Goal: Communication & Community: Answer question/provide support

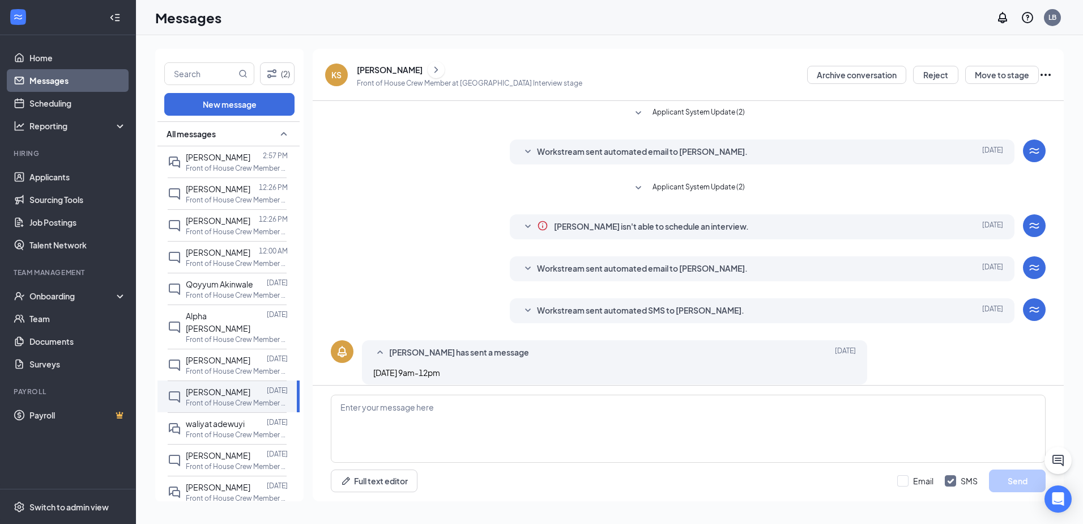
scroll to position [11, 0]
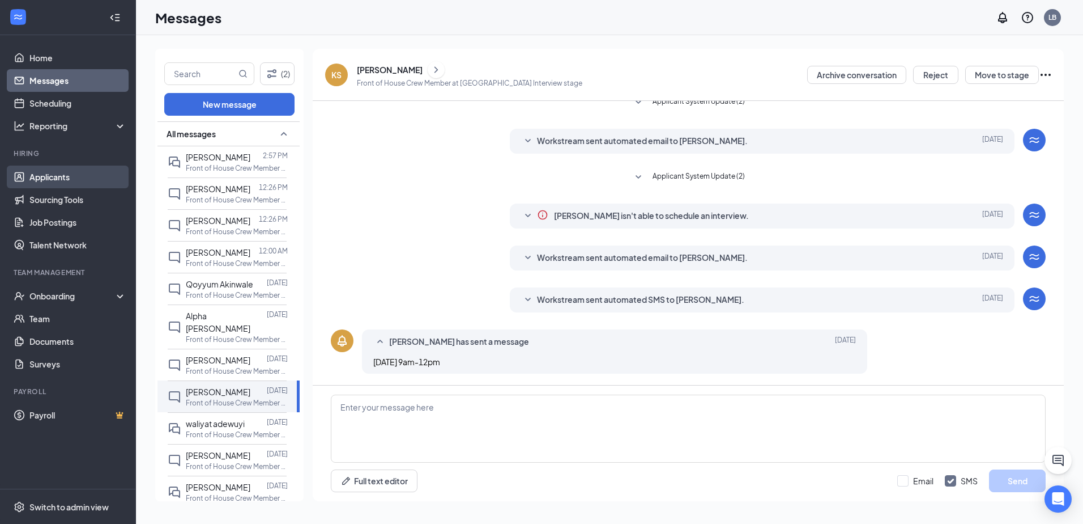
click at [64, 176] on link "Applicants" at bounding box center [77, 176] width 97 height 23
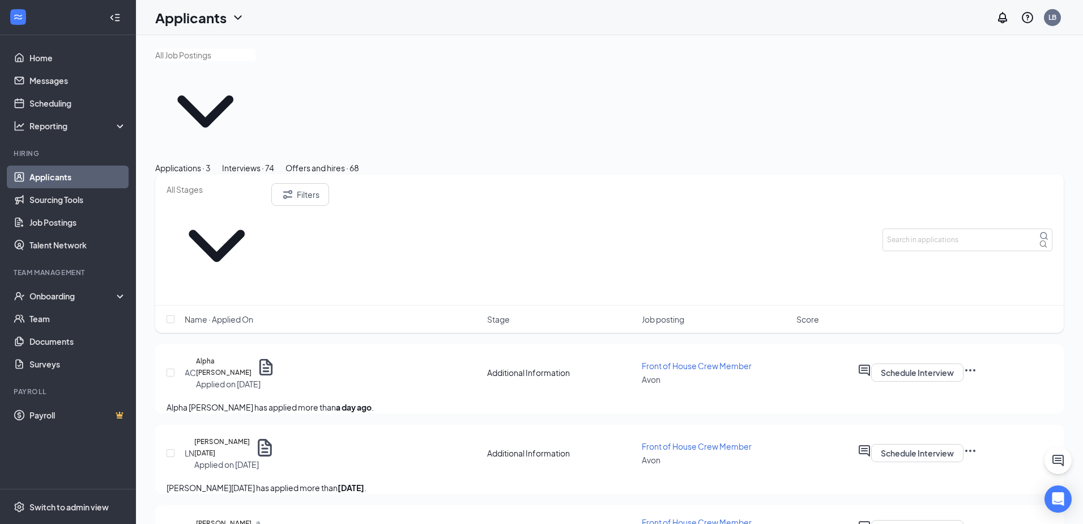
click at [274, 161] on button "Interviews · 74" at bounding box center [248, 167] width 52 height 12
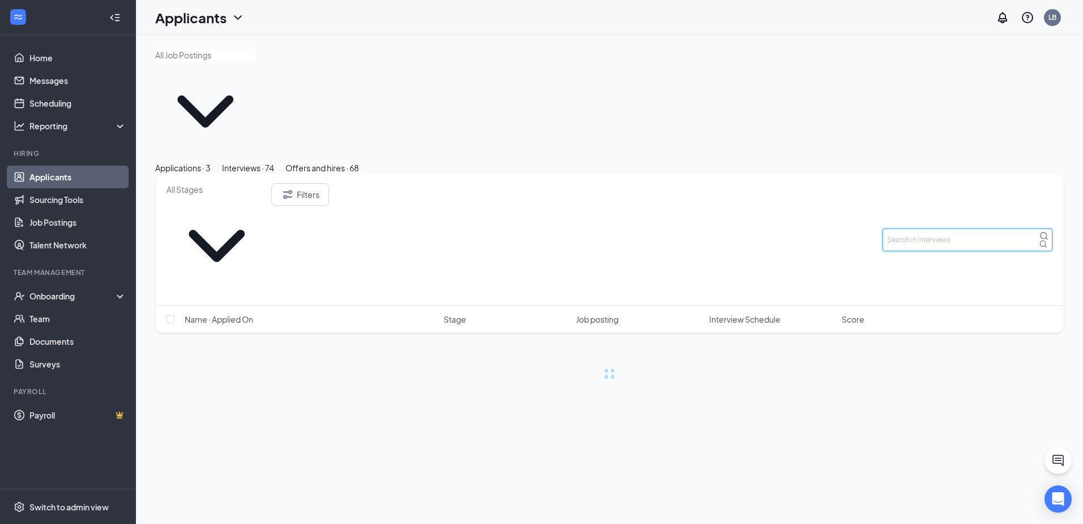
click at [989, 228] on input "text" at bounding box center [968, 239] width 170 height 23
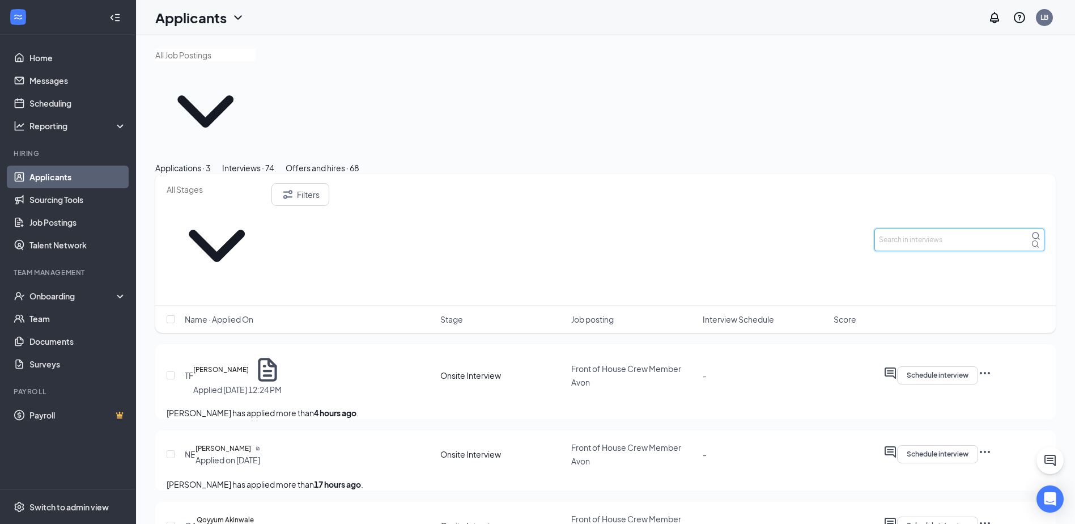
type input "k"
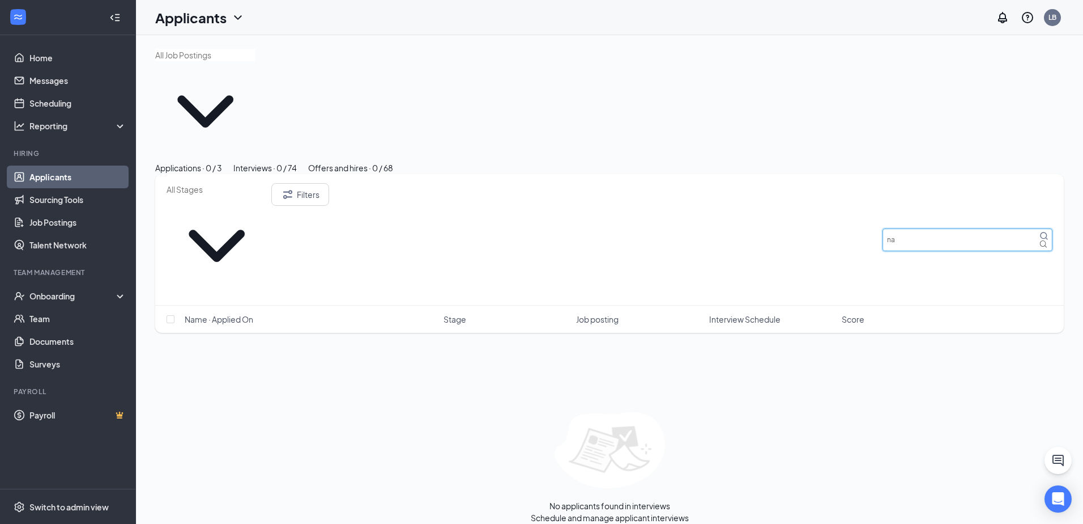
type input "n"
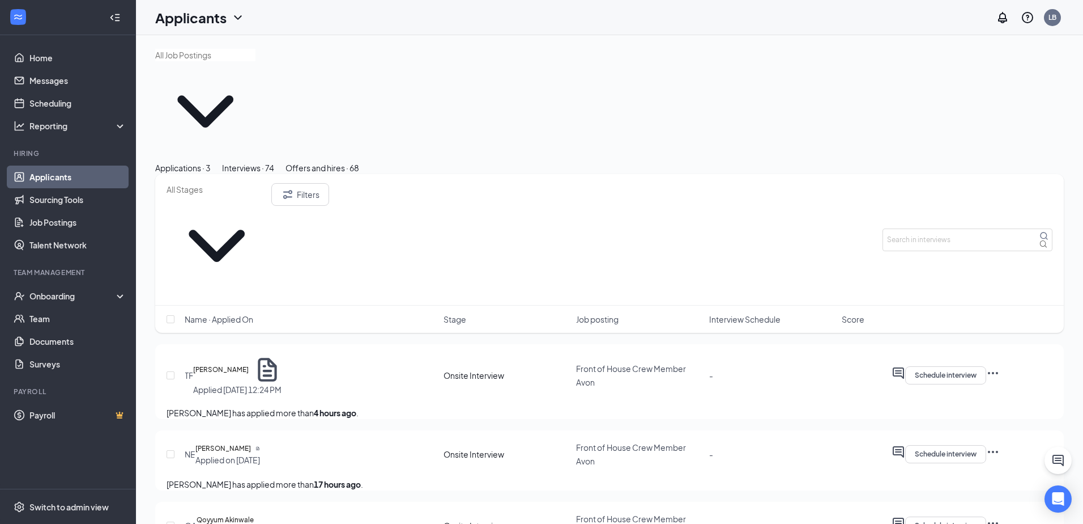
click at [82, 180] on link "Applicants" at bounding box center [77, 176] width 97 height 23
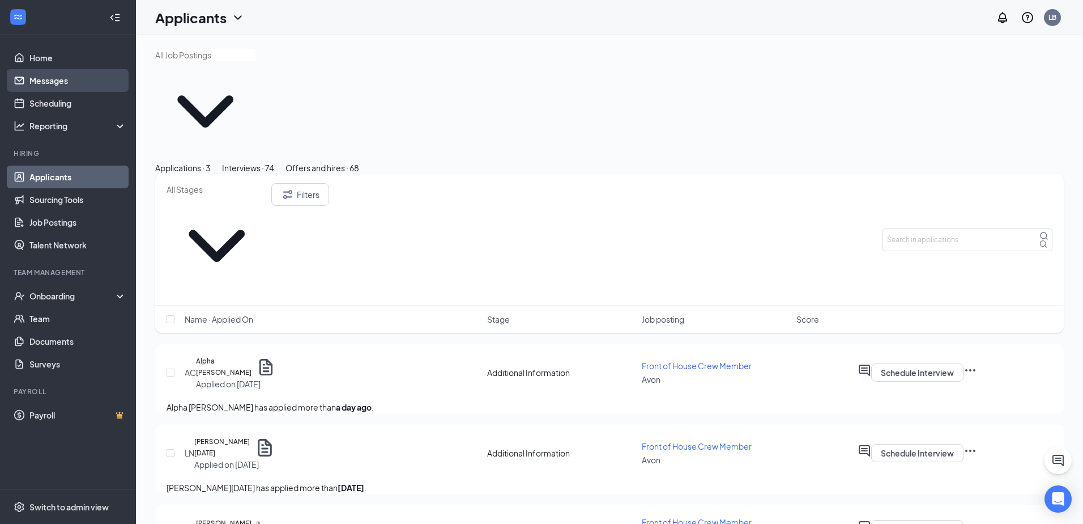
click at [65, 83] on link "Messages" at bounding box center [77, 80] width 97 height 23
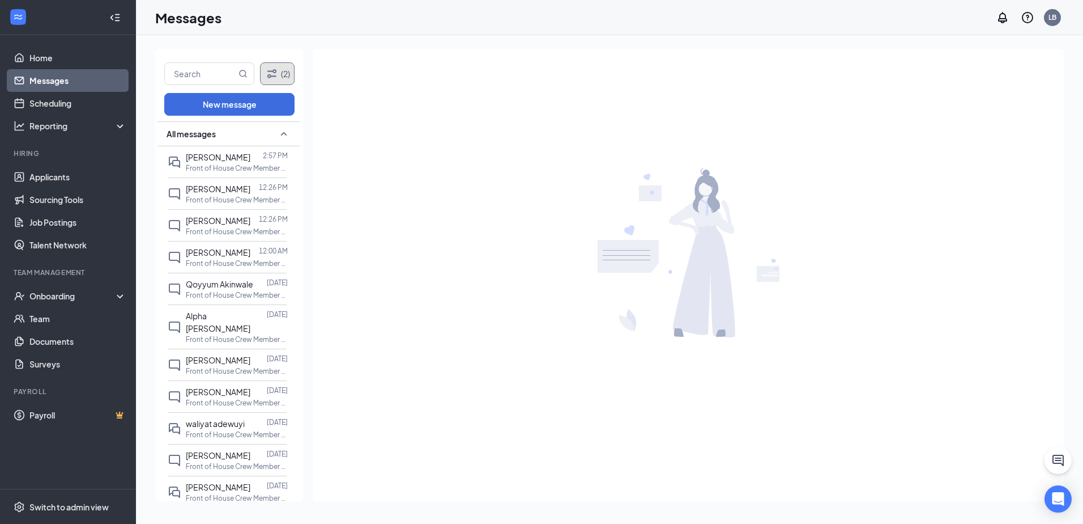
click at [278, 69] on icon "Filter" at bounding box center [272, 74] width 14 height 14
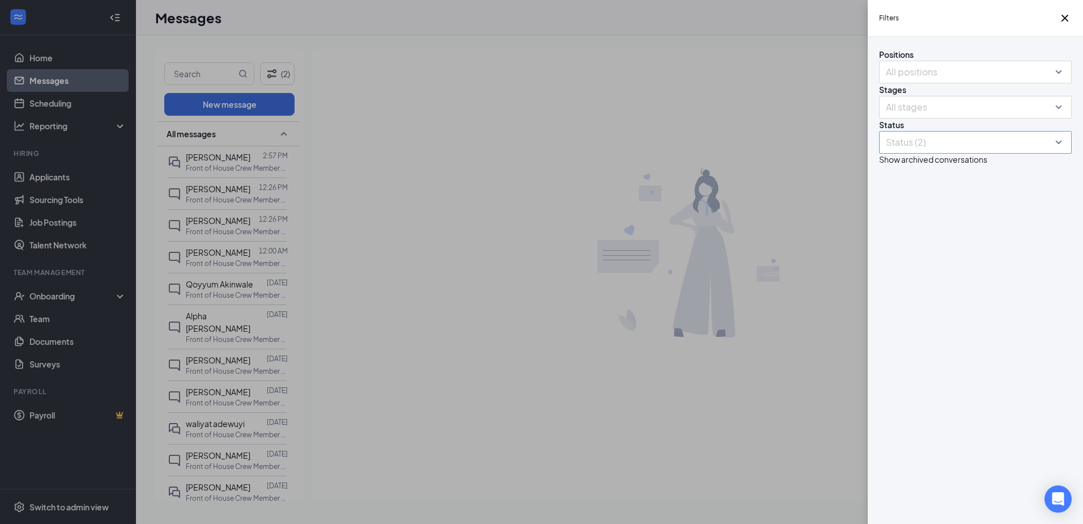
click at [1006, 151] on div at bounding box center [970, 142] width 176 height 18
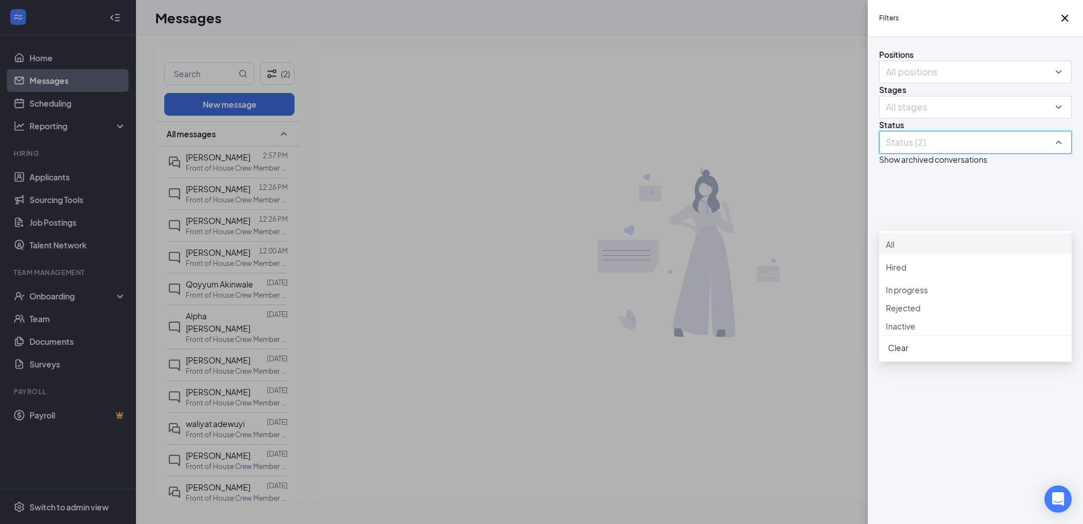
click at [952, 273] on div "Hired" at bounding box center [975, 264] width 179 height 17
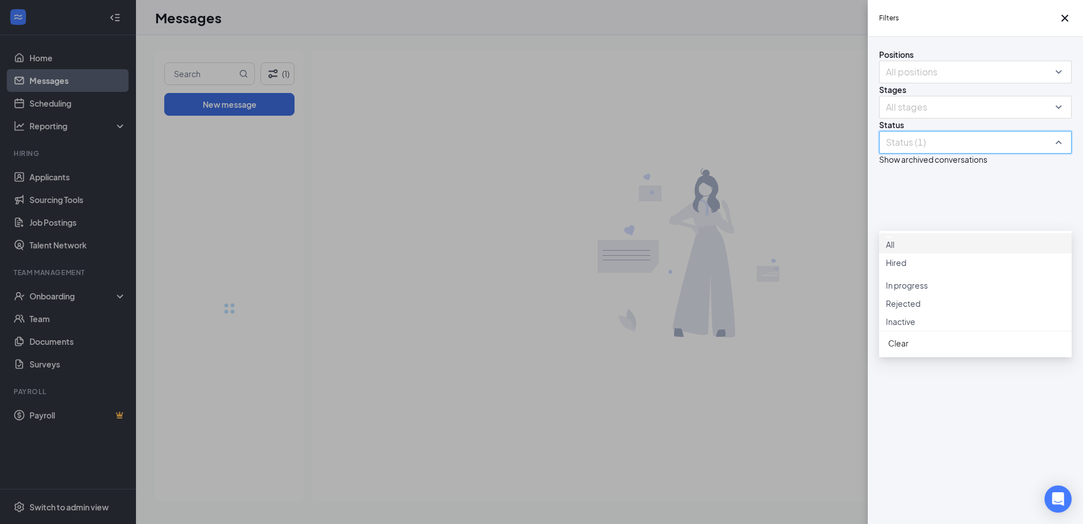
click at [826, 193] on div "Filters Positions All positions Stages All stages Status Status (1) Show archiv…" at bounding box center [541, 262] width 1083 height 524
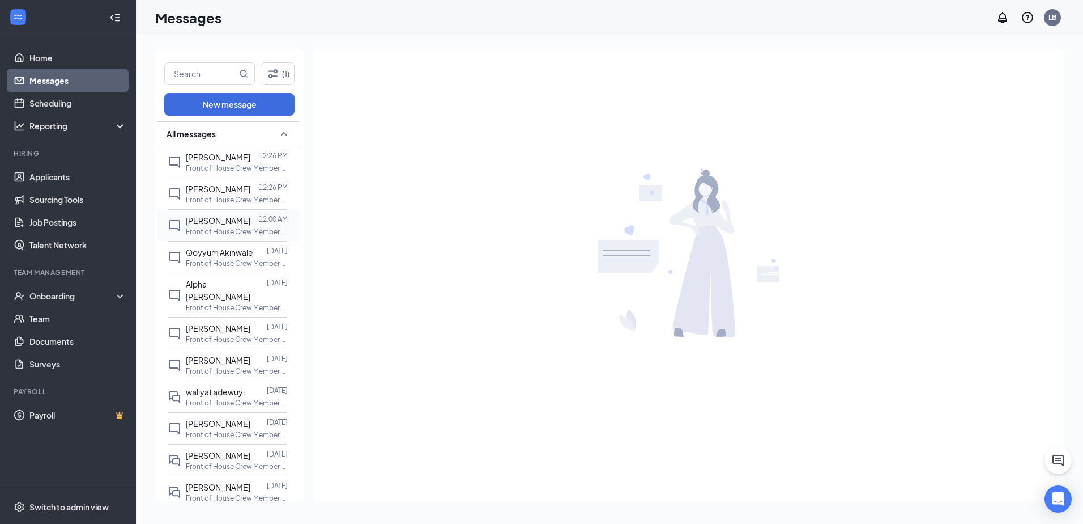
click at [197, 227] on p "Front of House Crew Member at [GEOGRAPHIC_DATA]" at bounding box center [237, 232] width 102 height 10
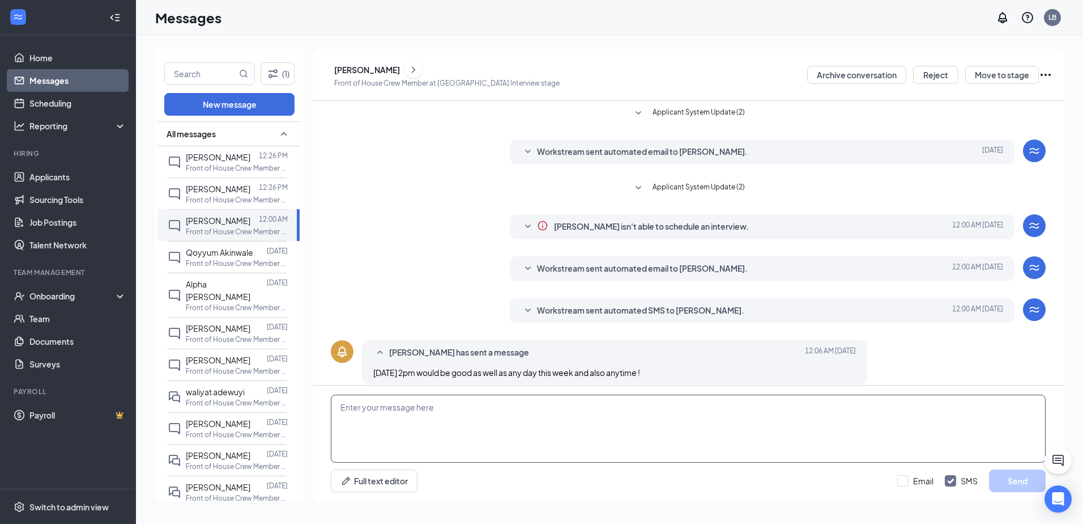
scroll to position [11, 0]
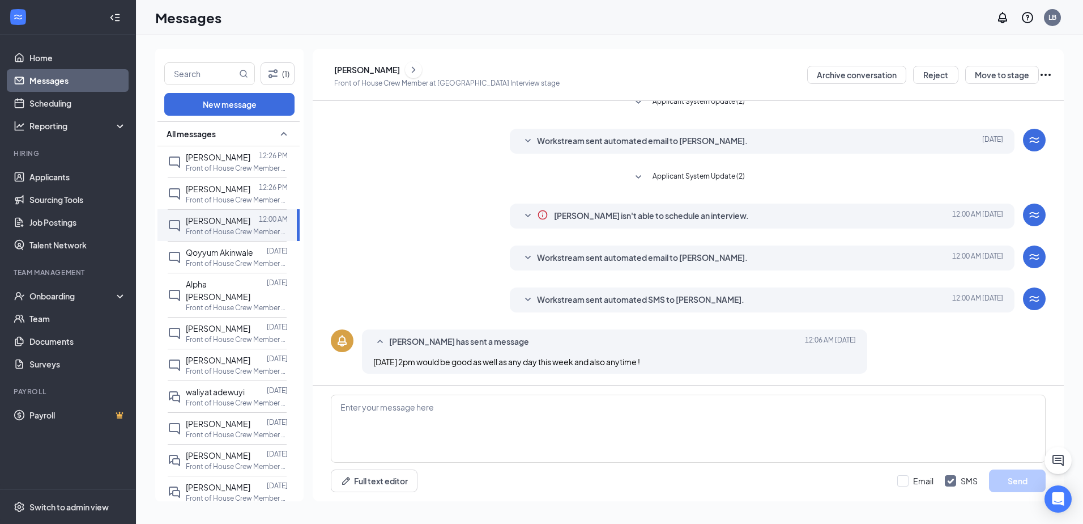
click at [436, 72] on div "[PERSON_NAME]" at bounding box center [447, 69] width 226 height 17
click at [422, 66] on button at bounding box center [413, 69] width 17 height 17
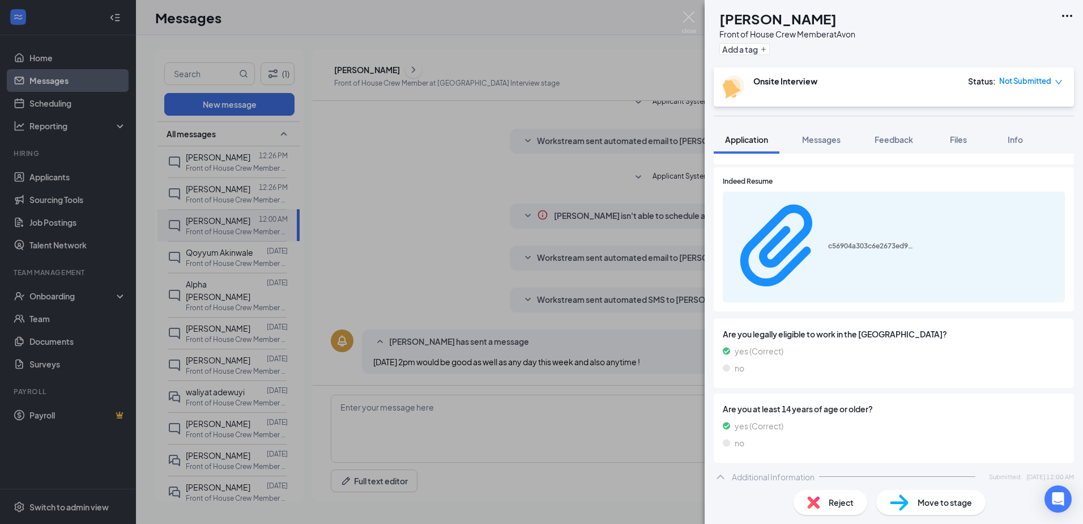
scroll to position [214, 0]
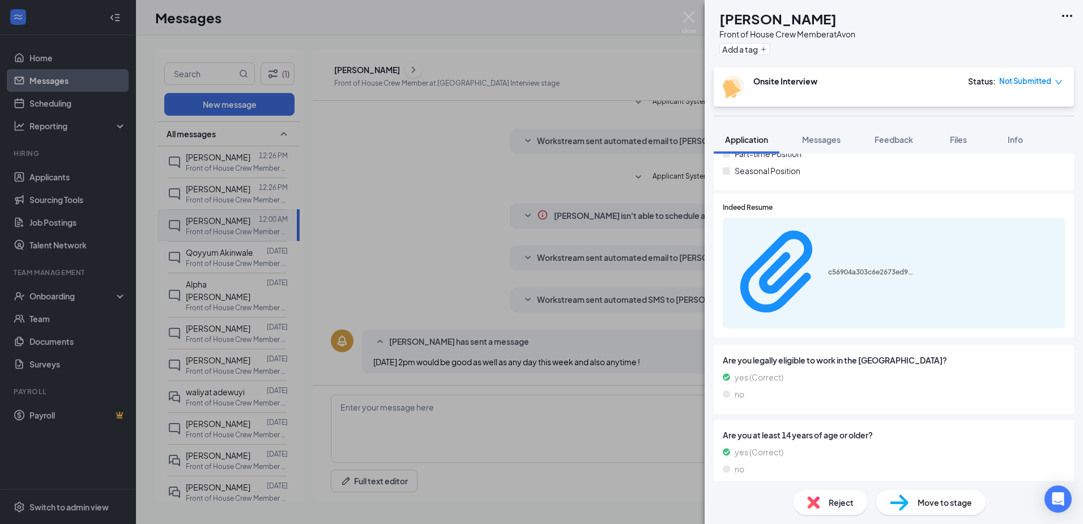
click at [1060, 274] on icon "Download" at bounding box center [1065, 279] width 11 height 10
click at [479, 120] on div "NE Nataeja [PERSON_NAME] Front of House Crew Member at Avon Add a tag Onsite In…" at bounding box center [541, 262] width 1083 height 524
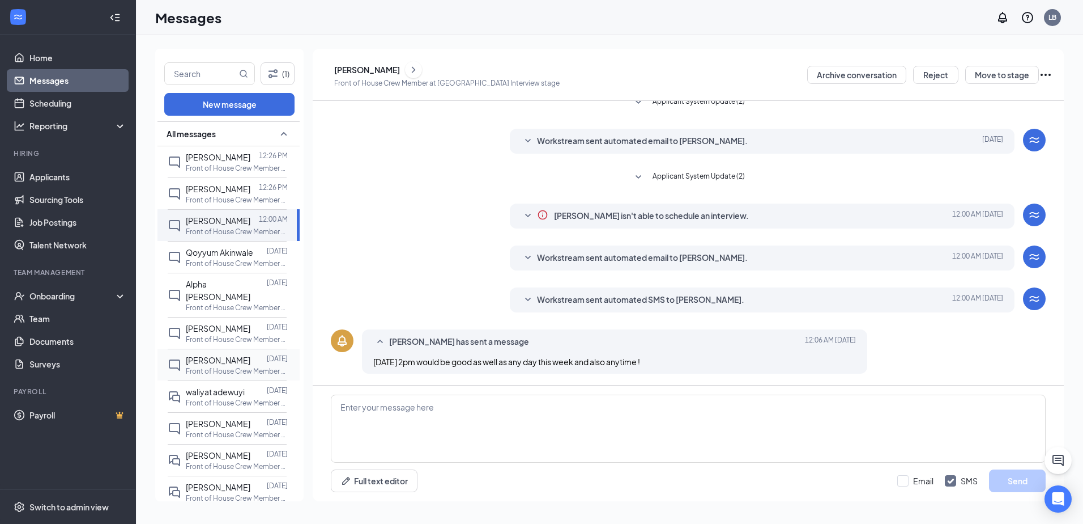
click at [248, 366] on p "Front of House Crew Member at [GEOGRAPHIC_DATA]" at bounding box center [237, 371] width 102 height 10
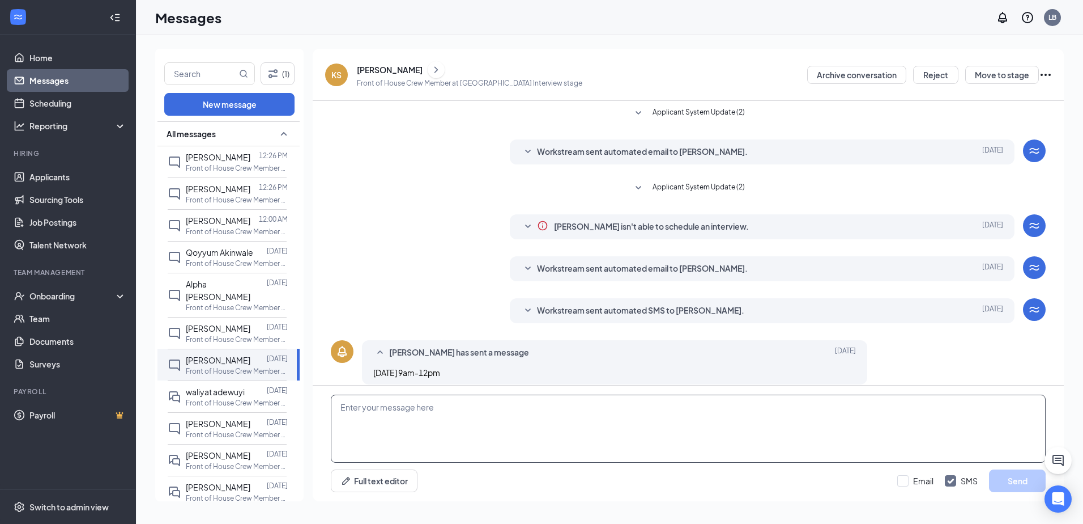
scroll to position [11, 0]
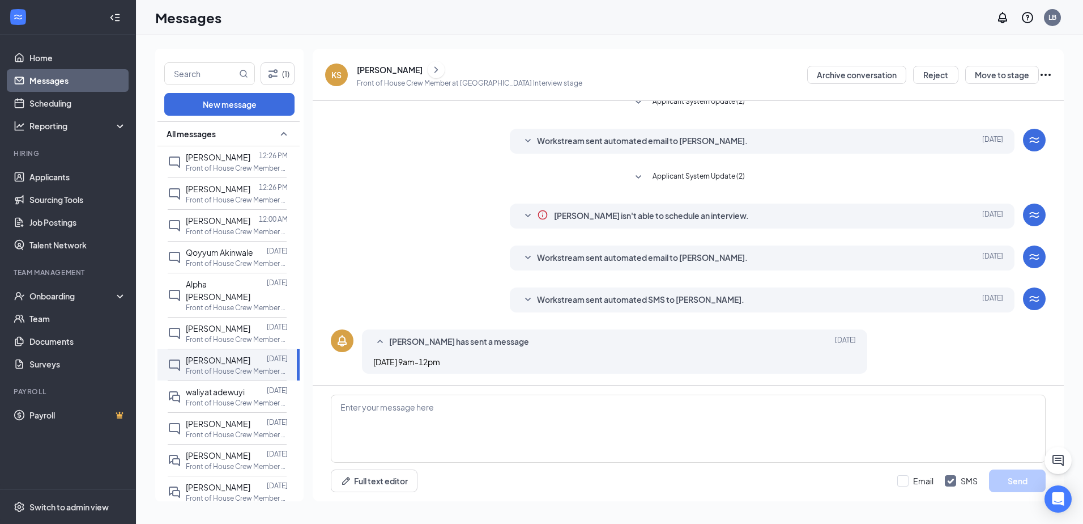
click at [437, 68] on button at bounding box center [436, 69] width 17 height 17
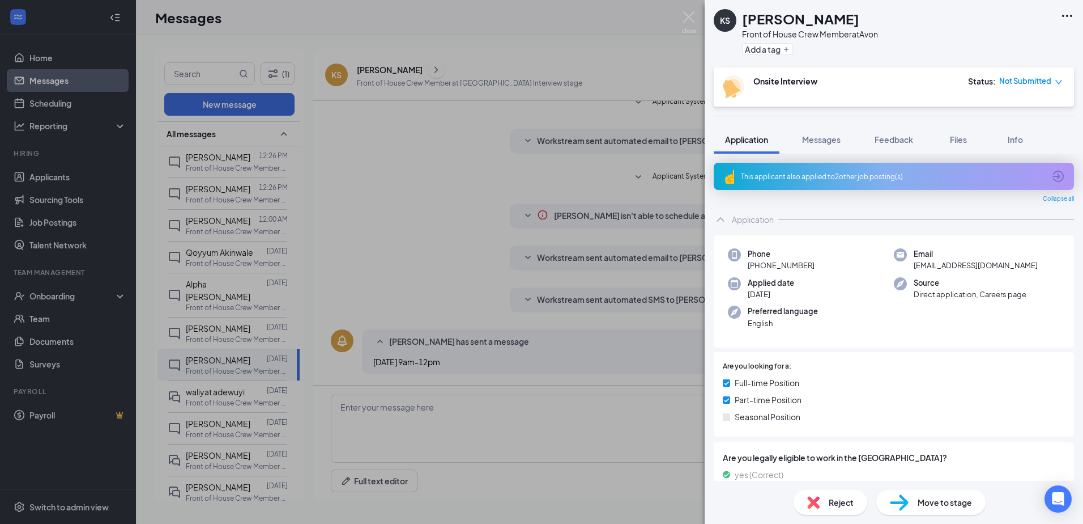
click at [443, 398] on div "KS [PERSON_NAME] Front of House Crew Member at Avon Add a tag Onsite Interview …" at bounding box center [541, 262] width 1083 height 524
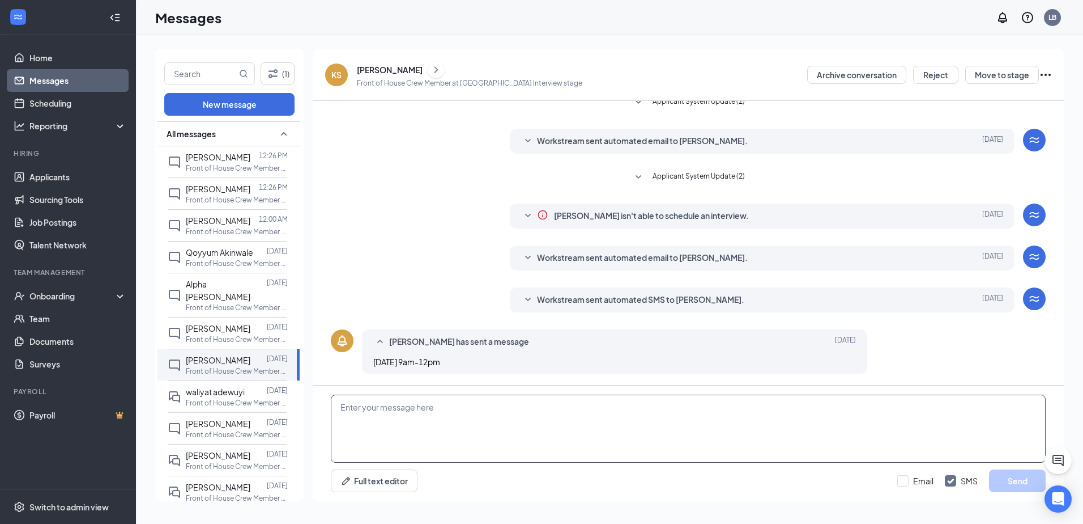
click at [496, 413] on textarea at bounding box center [688, 428] width 715 height 68
click at [649, 412] on textarea "Unfortunately, I am not available at any of those times, I could do [DATE] at 3…" at bounding box center [688, 428] width 715 height 68
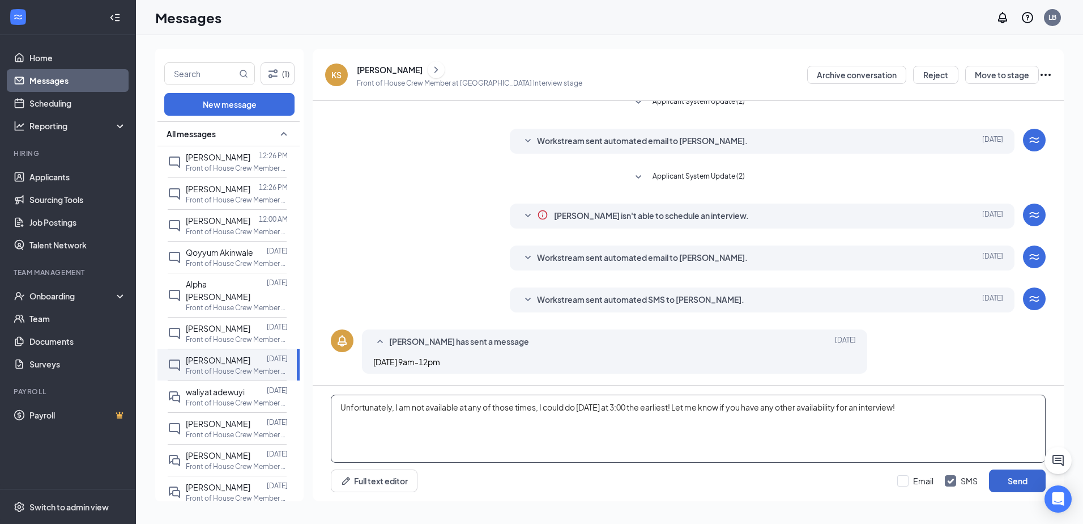
type textarea "Unfortunately, I am not available at any of those times, I could do [DATE] at 3…"
click at [1029, 483] on button "Send" at bounding box center [1017, 480] width 57 height 23
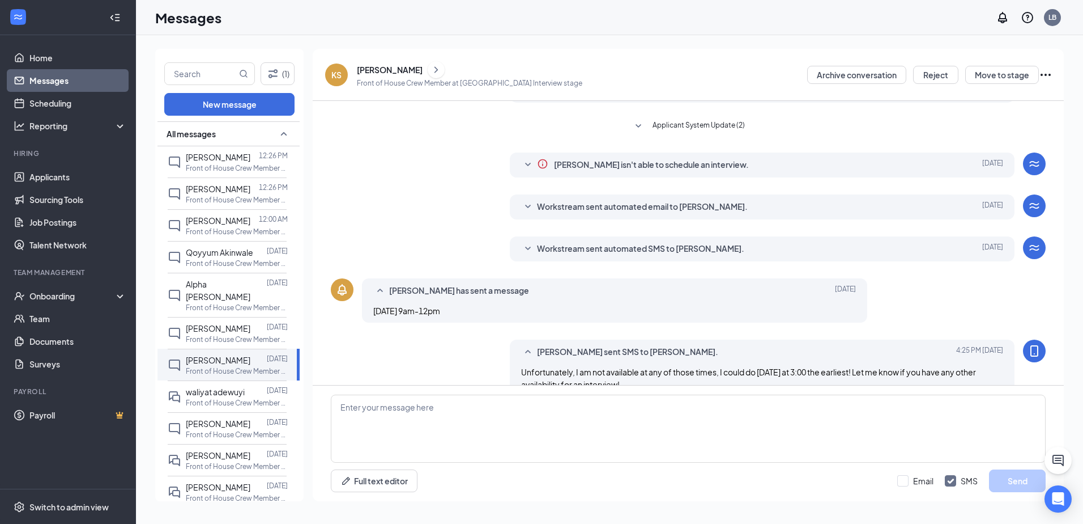
scroll to position [84, 0]
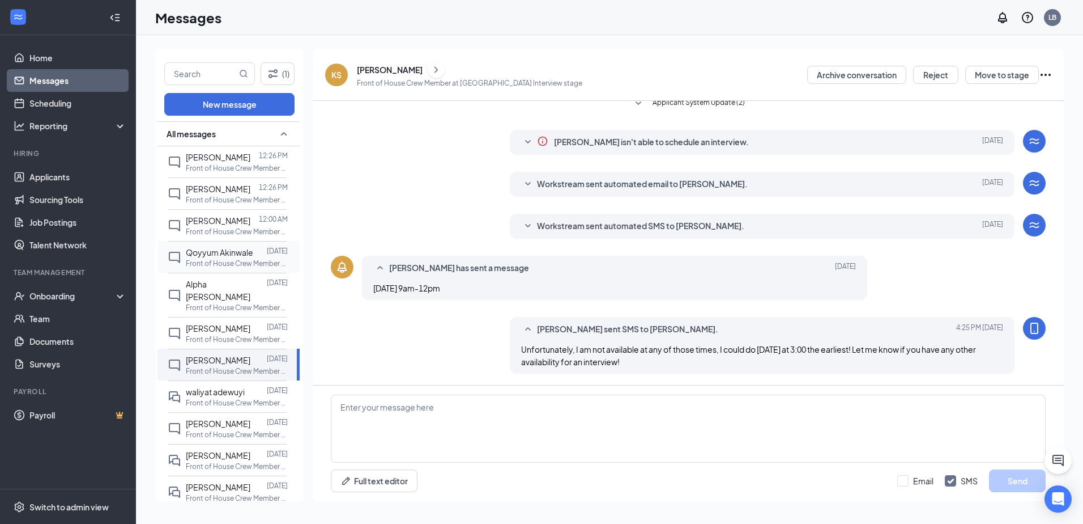
click at [235, 252] on span "Qoyyum Akinwale" at bounding box center [219, 252] width 67 height 10
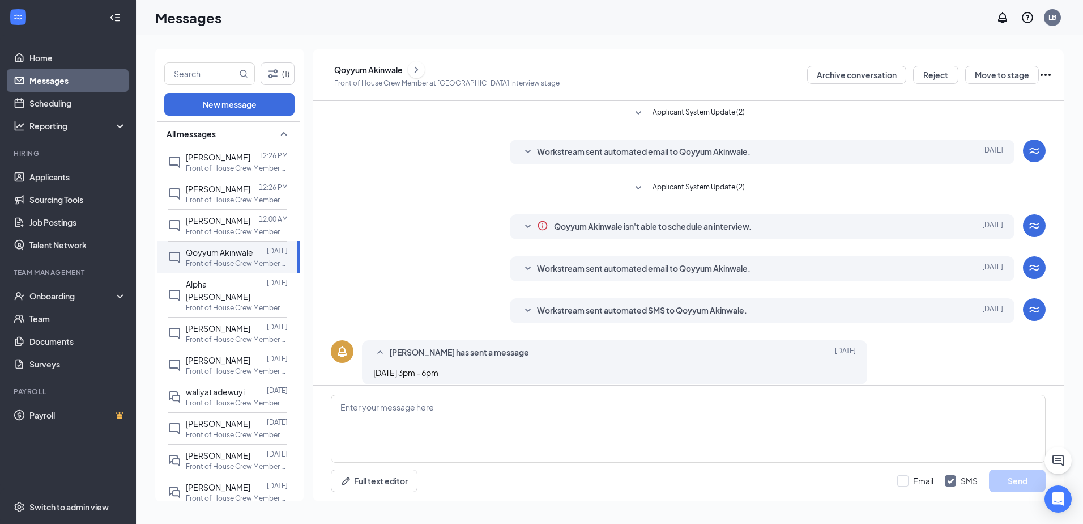
scroll to position [11, 0]
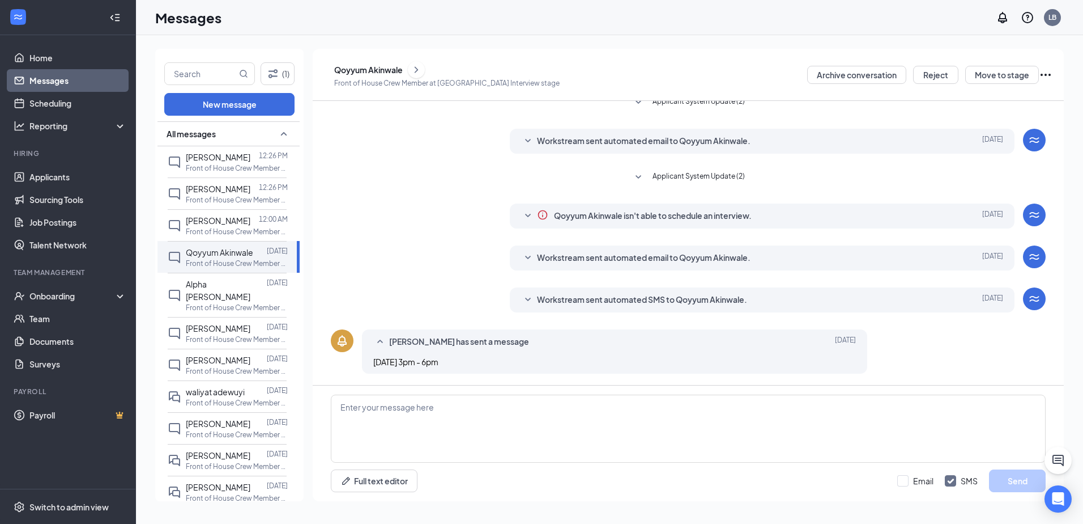
click at [422, 73] on icon "ChevronRight" at bounding box center [416, 70] width 11 height 14
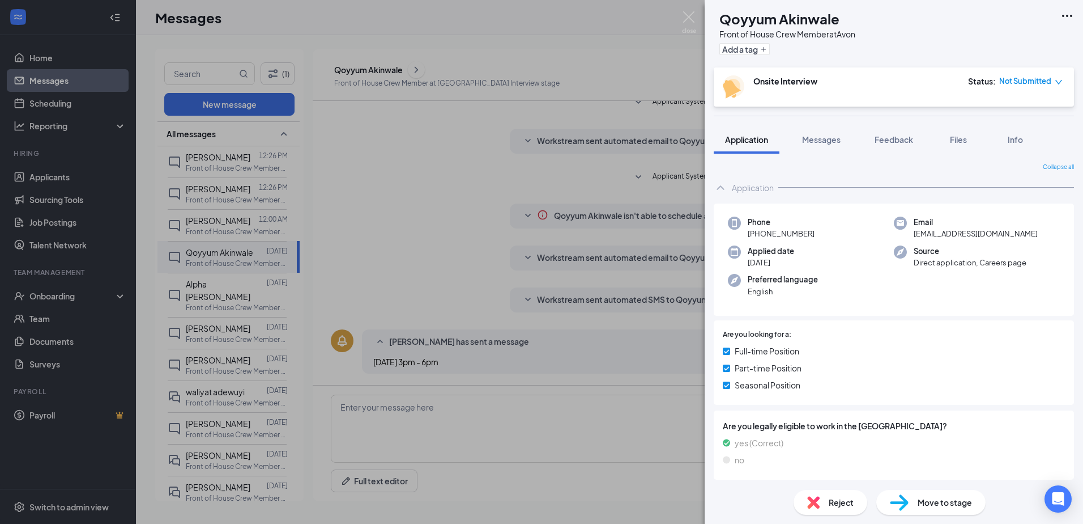
click at [563, 209] on div "QA Qoyyum Akinwale Front of House Crew Member at Avon Add a tag Onsite Intervie…" at bounding box center [541, 262] width 1083 height 524
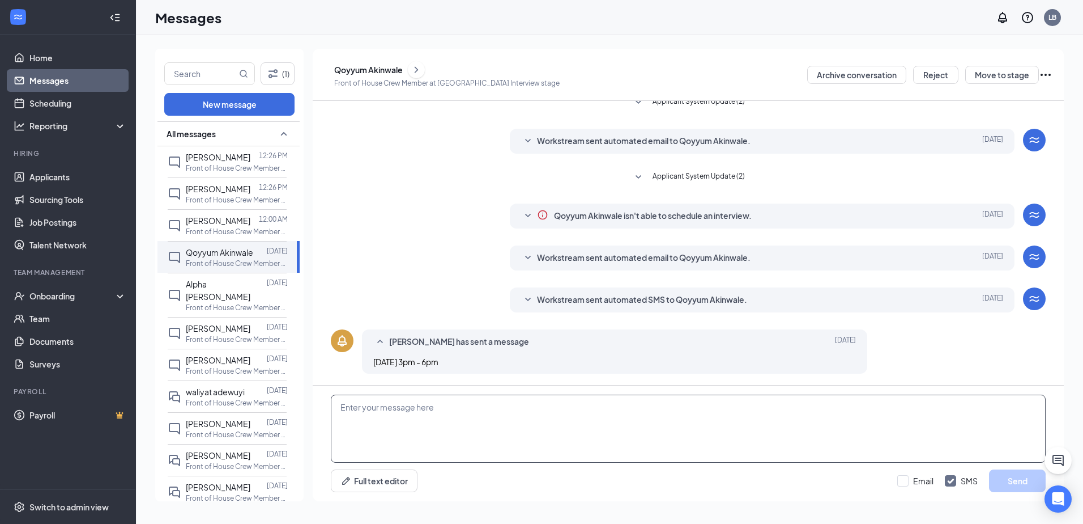
click at [849, 401] on textarea at bounding box center [688, 428] width 715 height 68
type textarea "Does [DATE] at 5:30pm work?"
click at [1002, 482] on button "Send" at bounding box center [1017, 480] width 57 height 23
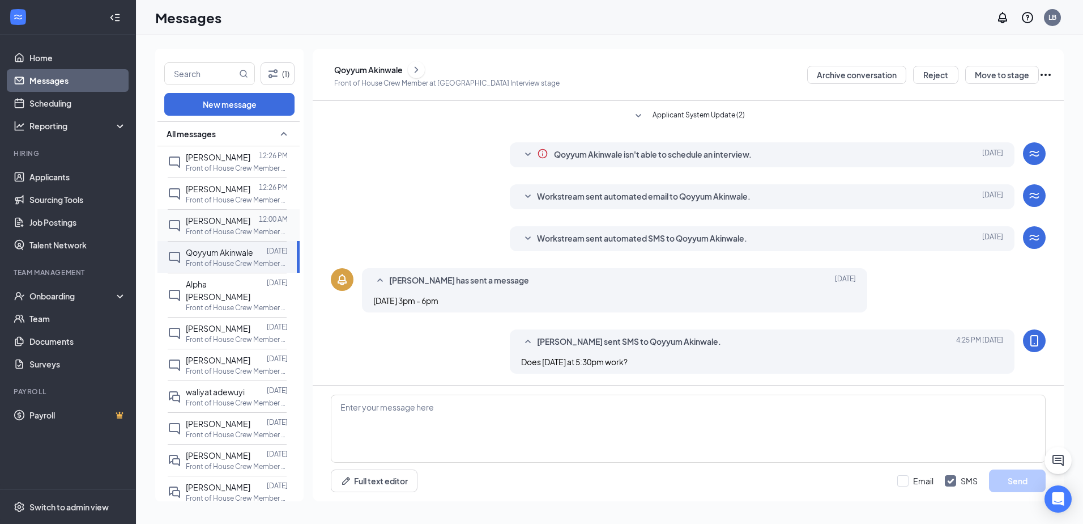
click at [214, 222] on span "[PERSON_NAME]" at bounding box center [218, 220] width 65 height 10
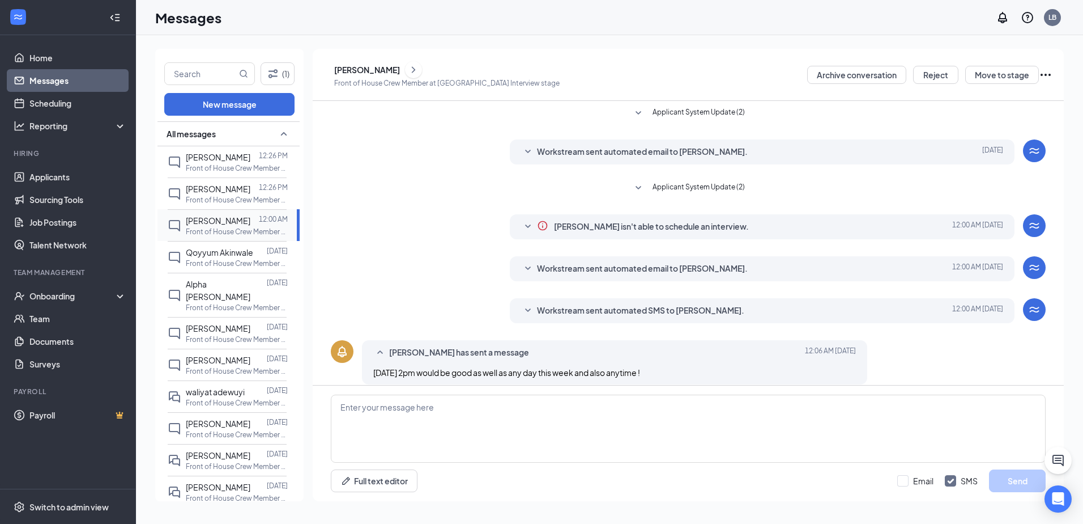
scroll to position [11, 0]
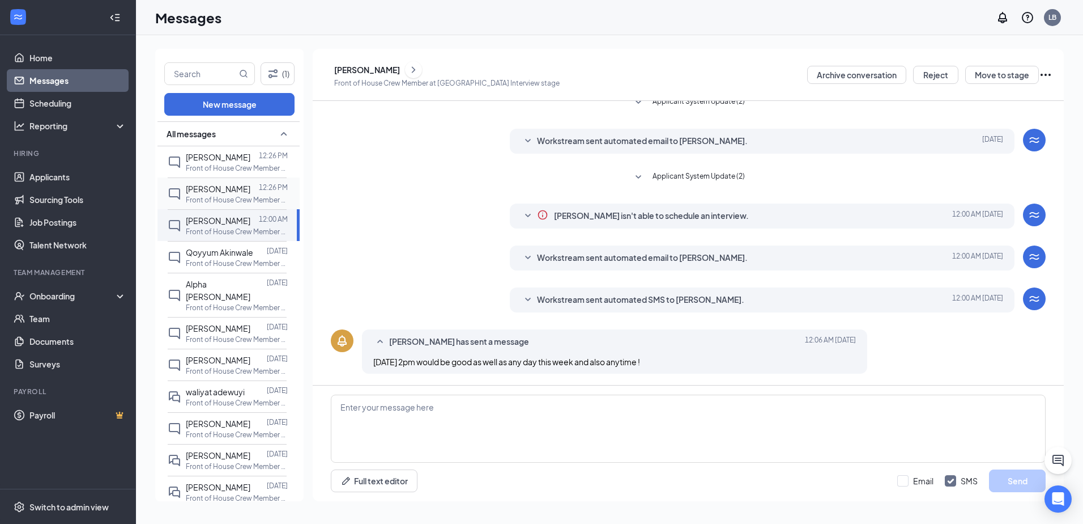
click at [214, 199] on p "Front of House Crew Member at [GEOGRAPHIC_DATA]" at bounding box center [237, 200] width 102 height 10
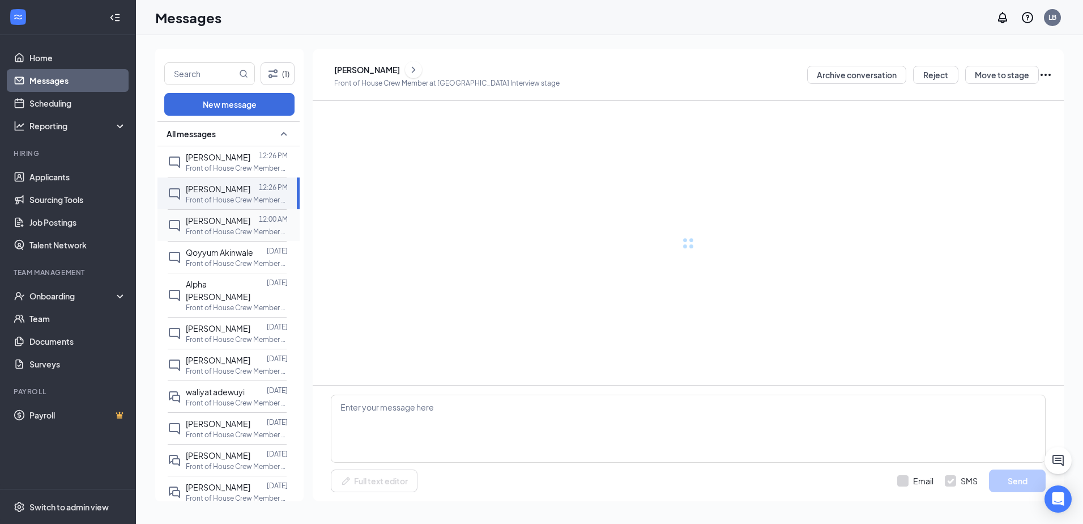
click at [217, 222] on span "[PERSON_NAME]" at bounding box center [218, 220] width 65 height 10
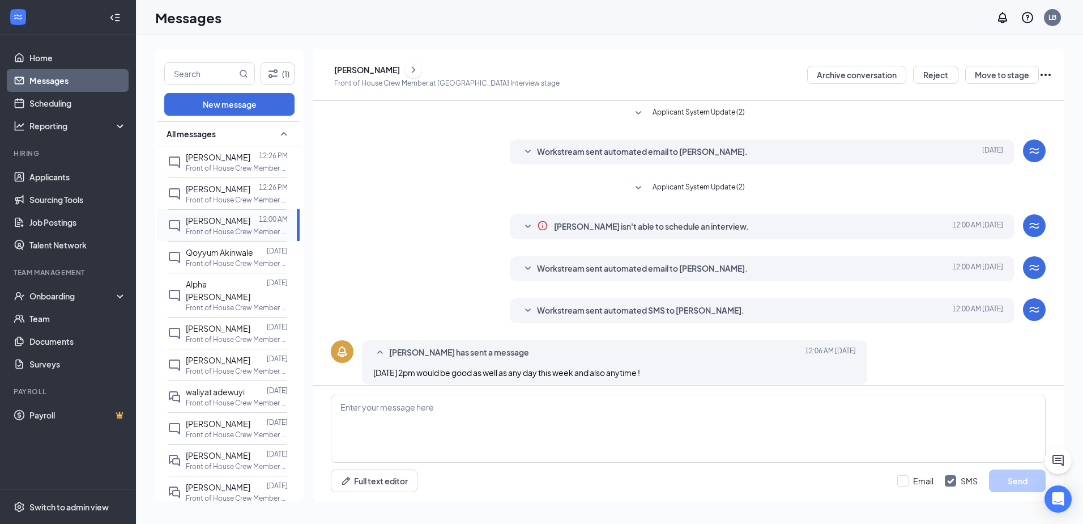
scroll to position [11, 0]
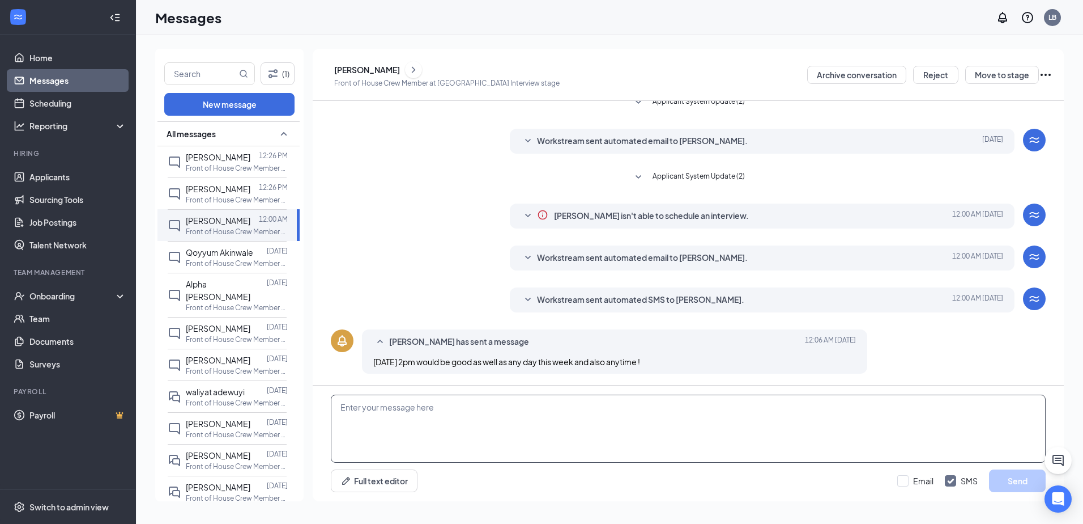
click at [670, 436] on textarea at bounding box center [688, 428] width 715 height 68
click at [228, 366] on p "Front of House Crew Member at [GEOGRAPHIC_DATA]" at bounding box center [237, 371] width 102 height 10
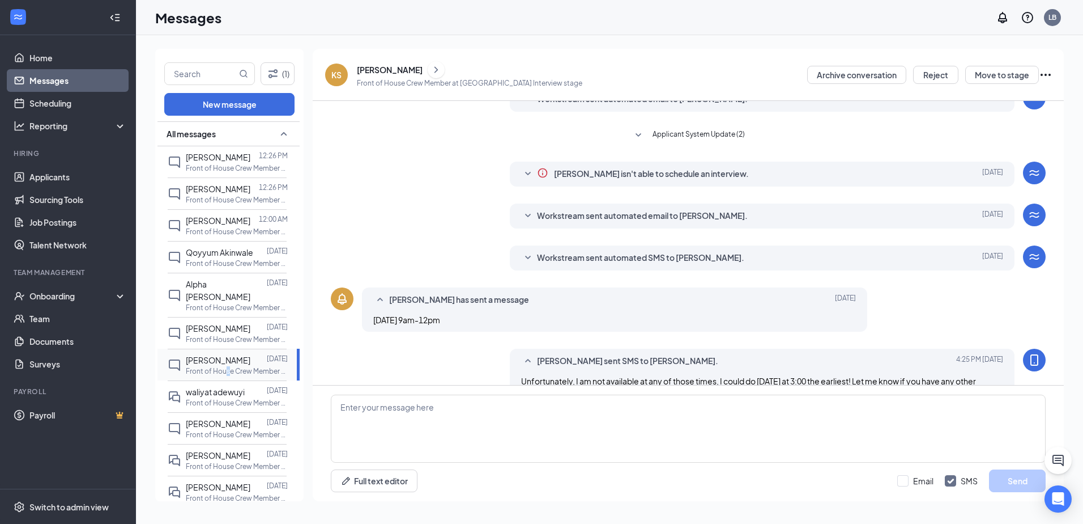
scroll to position [84, 0]
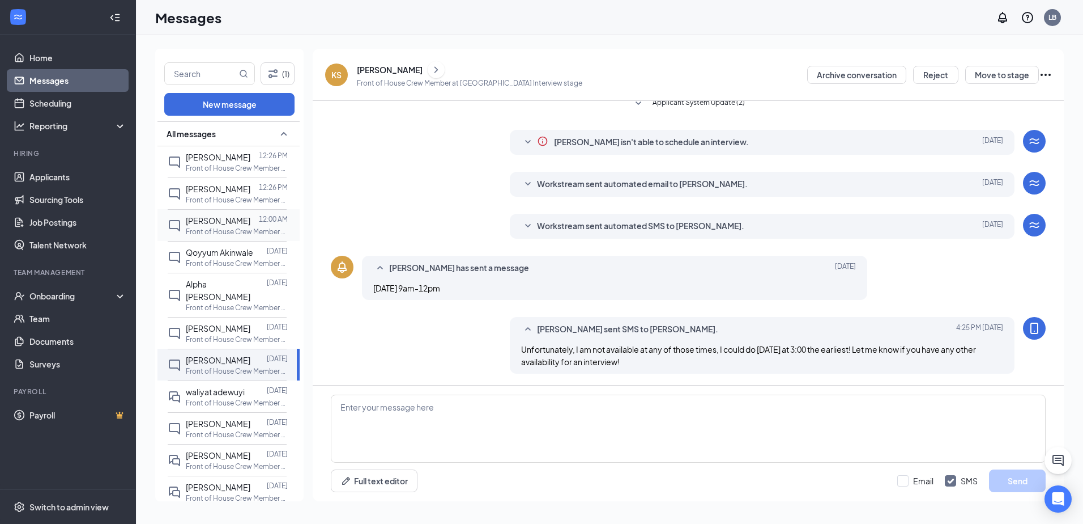
drag, startPoint x: 228, startPoint y: 354, endPoint x: 246, endPoint y: 227, distance: 128.3
click at [246, 227] on p "Front of House Crew Member at [GEOGRAPHIC_DATA]" at bounding box center [237, 232] width 102 height 10
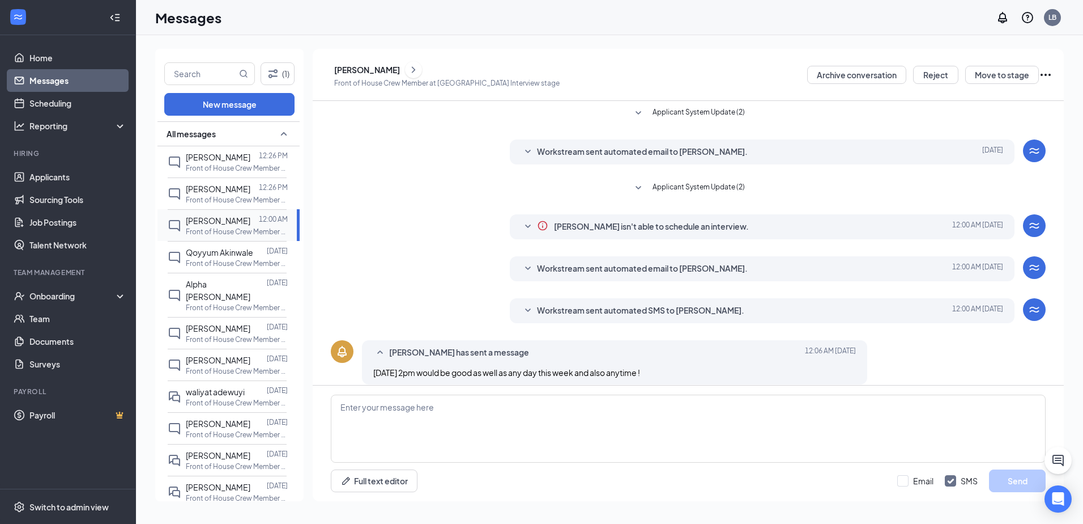
scroll to position [11, 0]
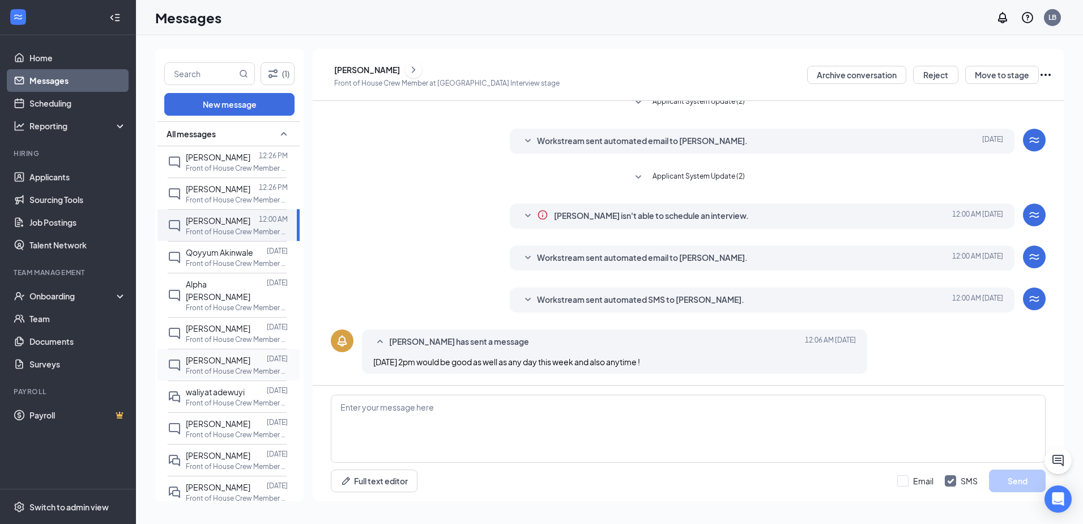
click at [226, 366] on p "Front of House Crew Member at [GEOGRAPHIC_DATA]" at bounding box center [237, 371] width 102 height 10
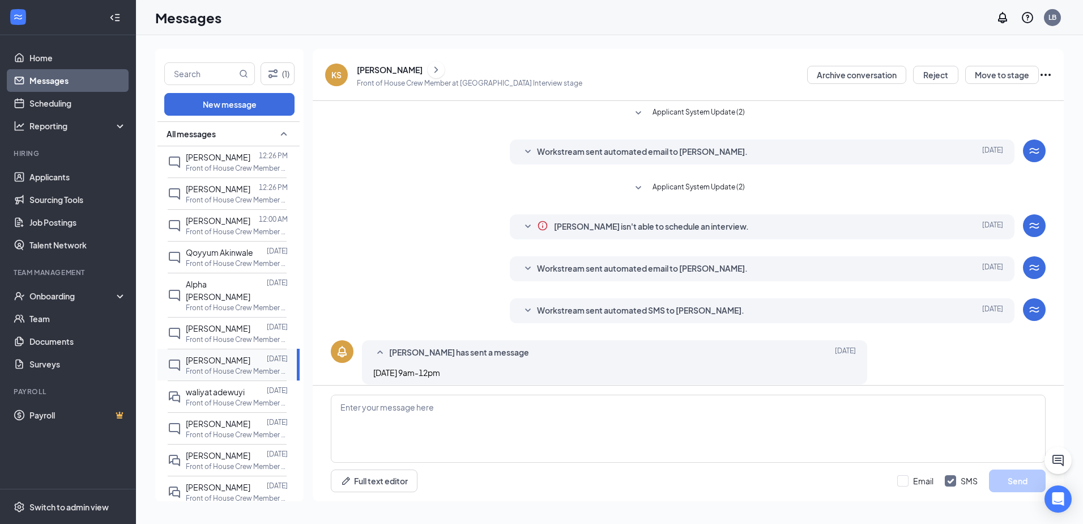
scroll to position [84, 0]
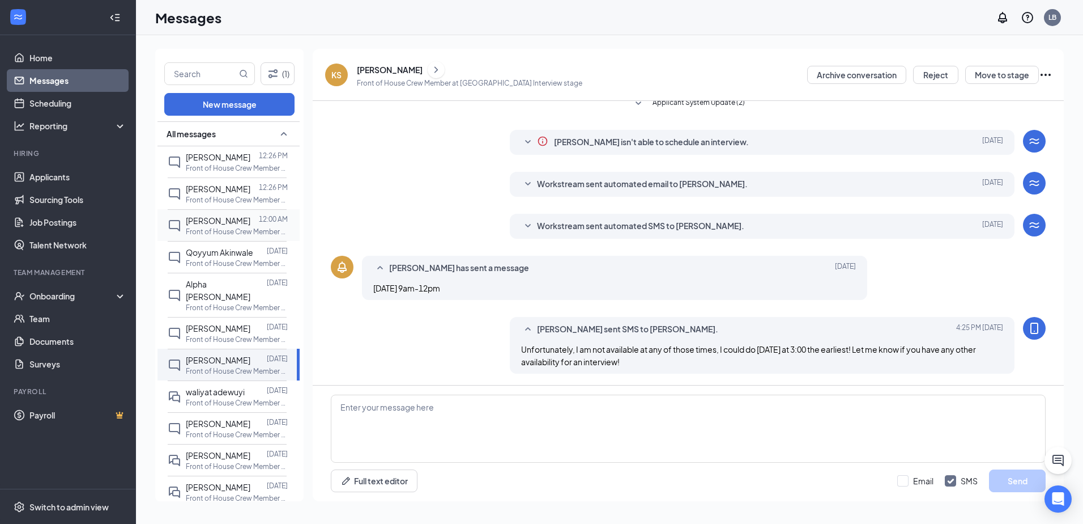
click at [215, 224] on span "[PERSON_NAME]" at bounding box center [218, 220] width 65 height 10
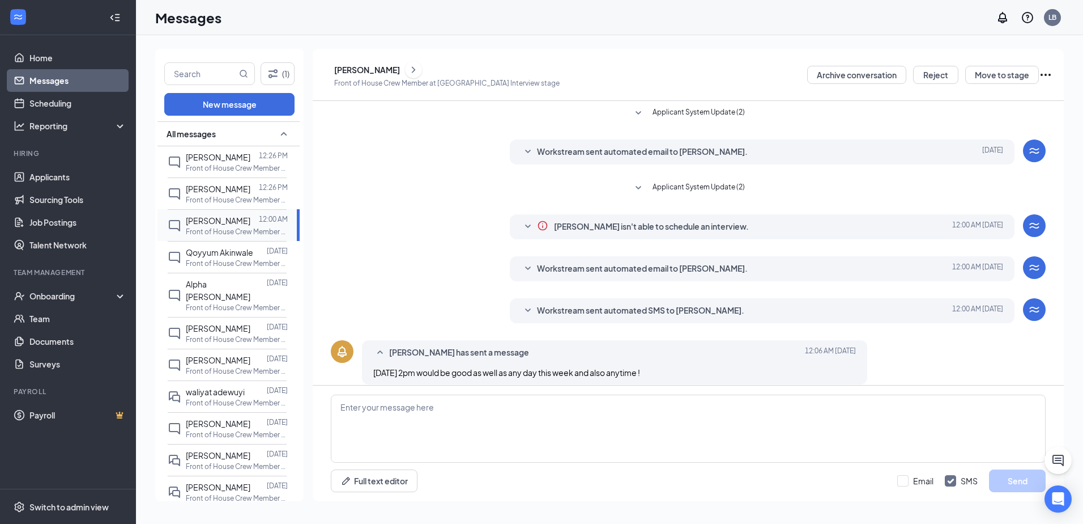
scroll to position [11, 0]
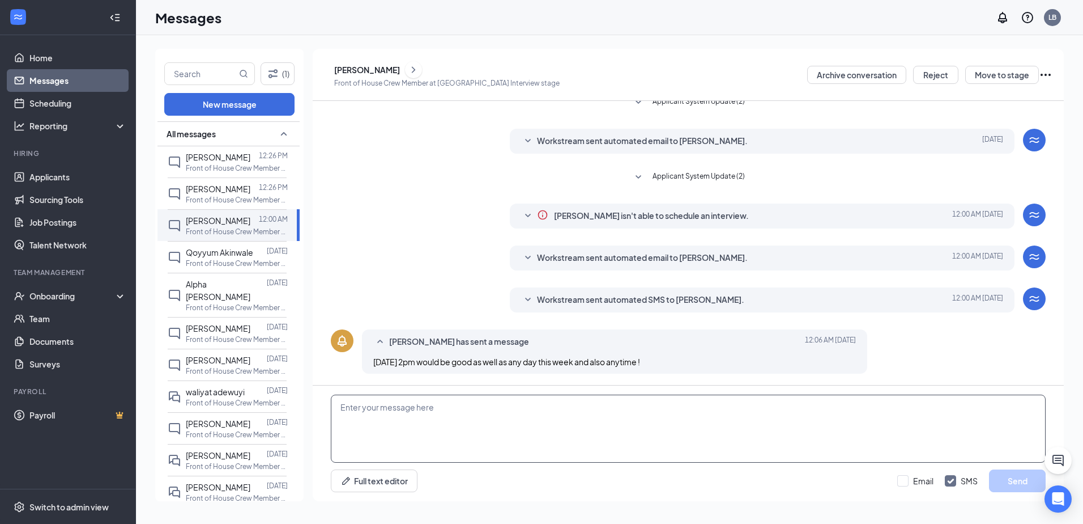
click at [576, 437] on textarea at bounding box center [688, 428] width 715 height 68
click at [380, 409] on textarea "Would you available [DATE] at 3:45pm?" at bounding box center [688, 428] width 715 height 68
click at [629, 432] on textarea "Would you be available [DATE] at 3:45pm?" at bounding box center [688, 428] width 715 height 68
type textarea "Would you be available [DATE] at 3:45pm?"
click at [1017, 488] on button "Send" at bounding box center [1017, 480] width 57 height 23
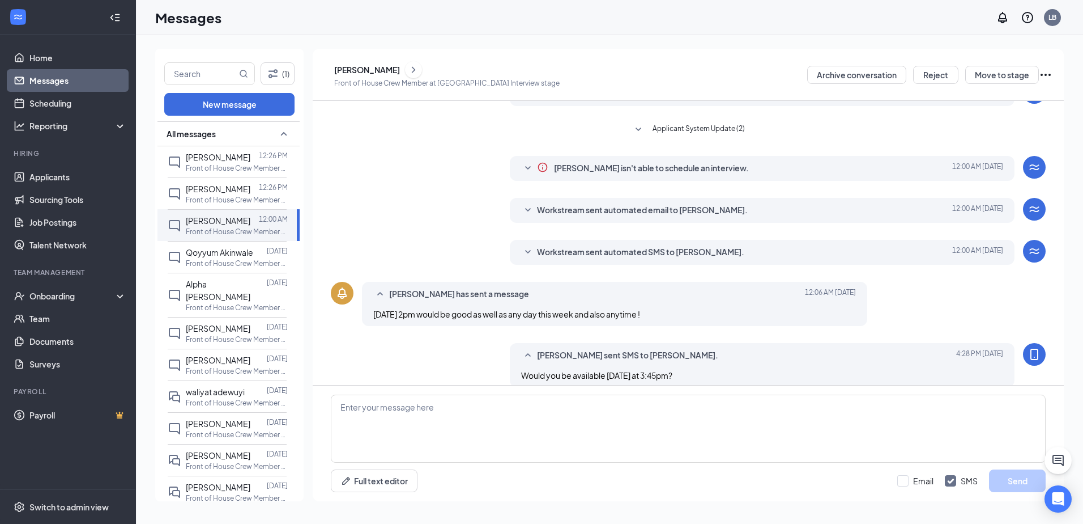
scroll to position [72, 0]
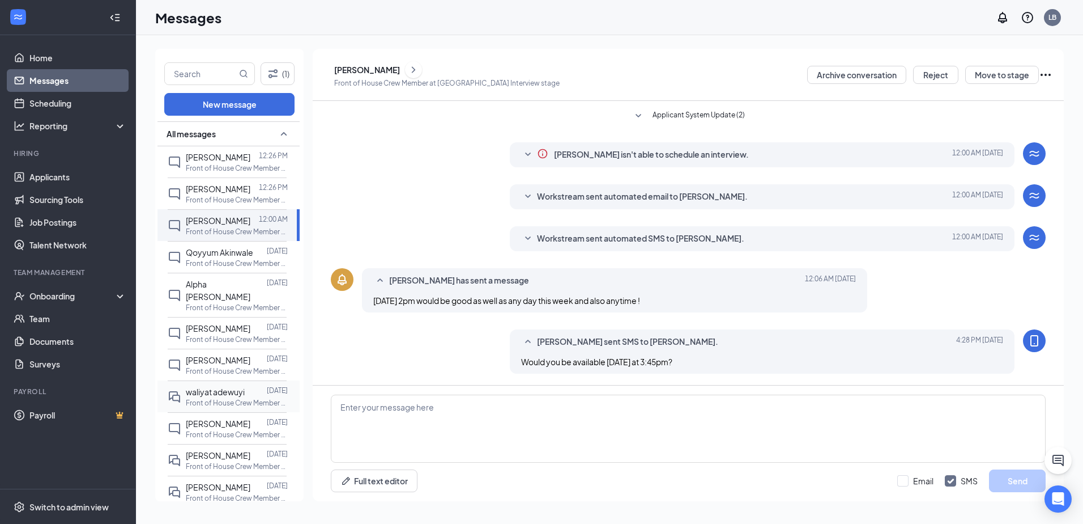
click at [252, 398] on p "Front of House Crew Member at [GEOGRAPHIC_DATA]" at bounding box center [237, 403] width 102 height 10
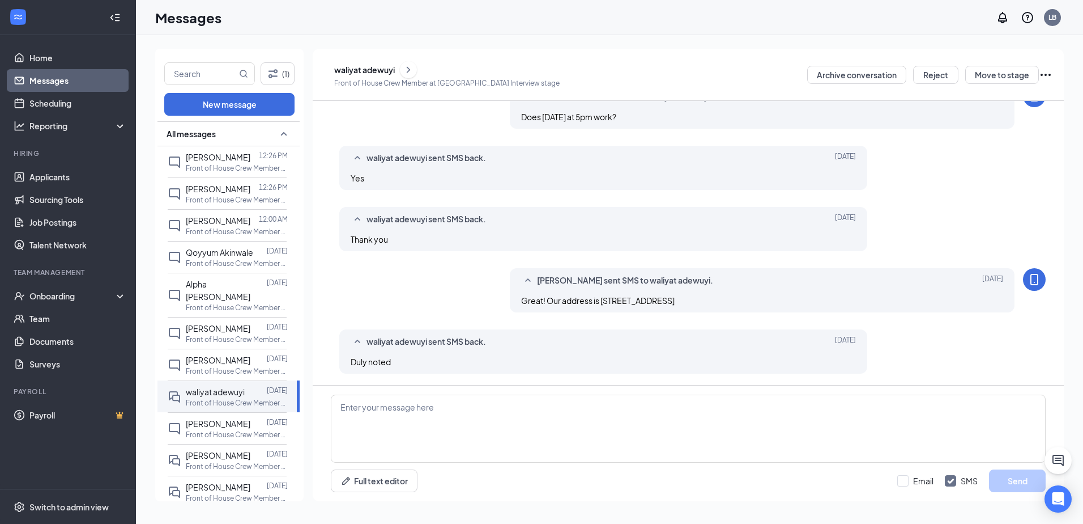
scroll to position [291, 0]
click at [206, 366] on p "Front of House Crew Member at [GEOGRAPHIC_DATA]" at bounding box center [237, 371] width 102 height 10
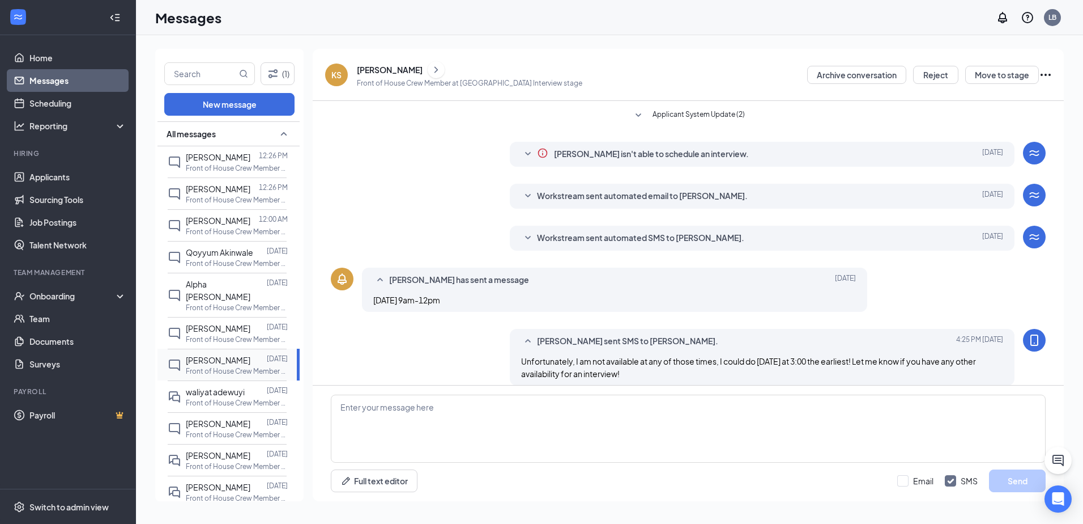
scroll to position [84, 0]
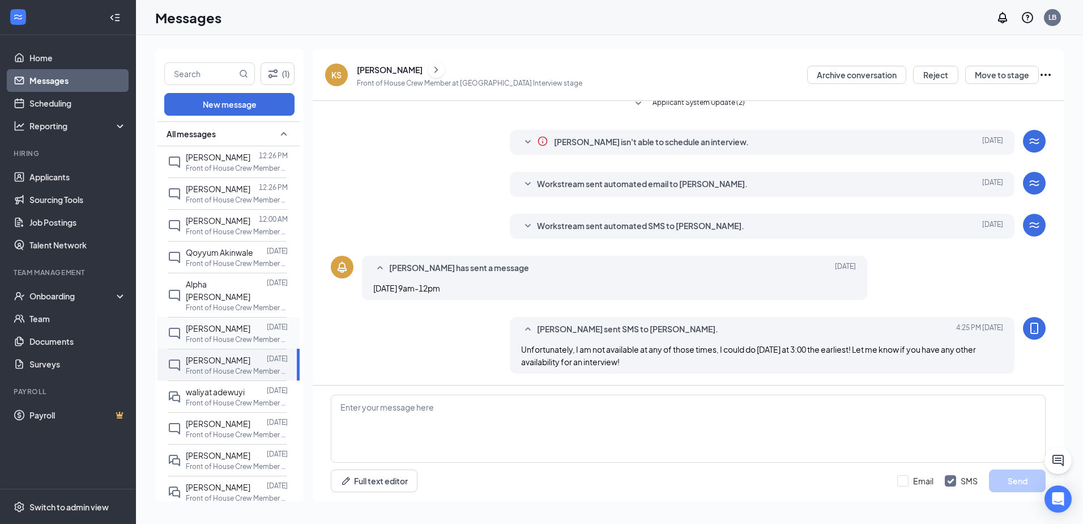
click at [239, 323] on span "[PERSON_NAME]" at bounding box center [218, 328] width 65 height 10
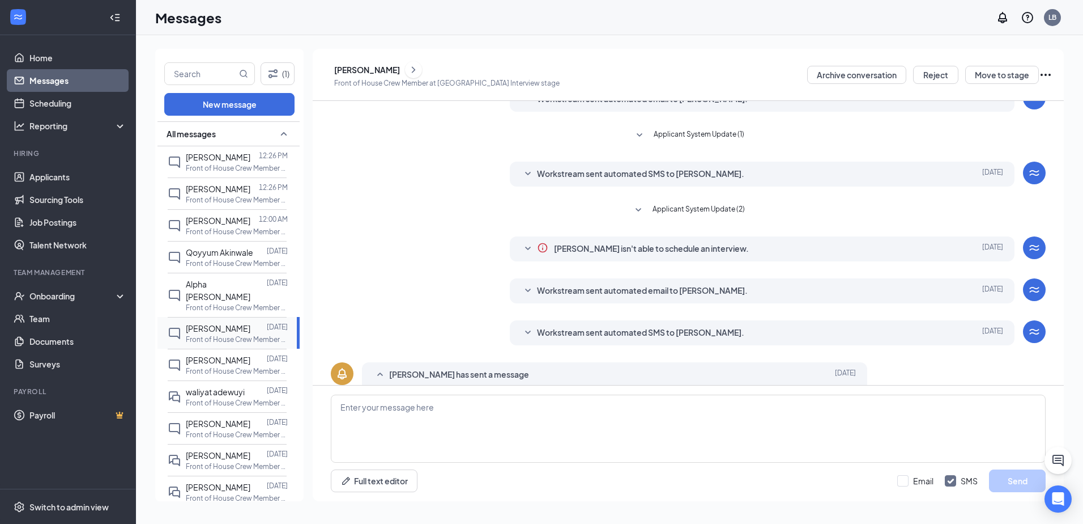
scroll to position [86, 0]
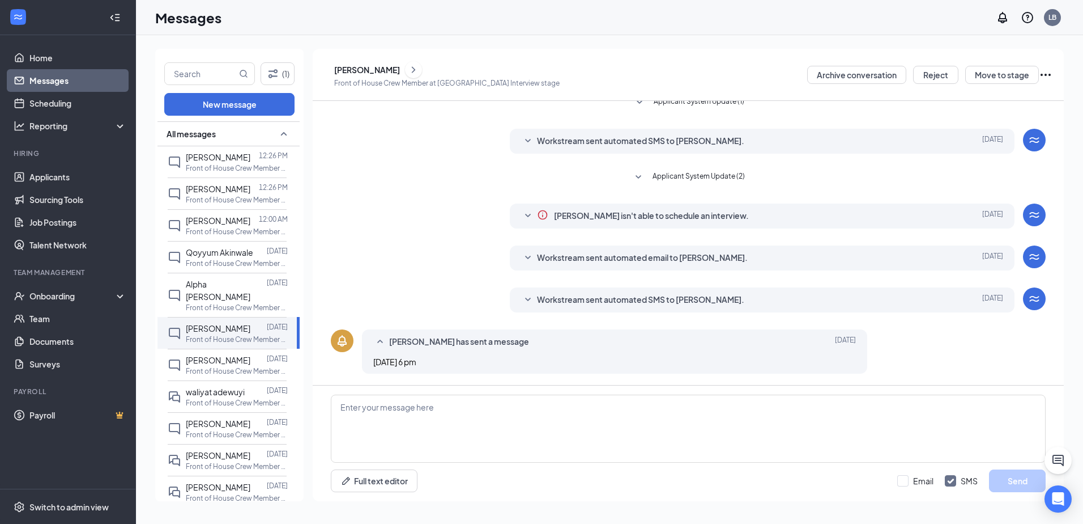
click at [422, 73] on button at bounding box center [413, 69] width 17 height 17
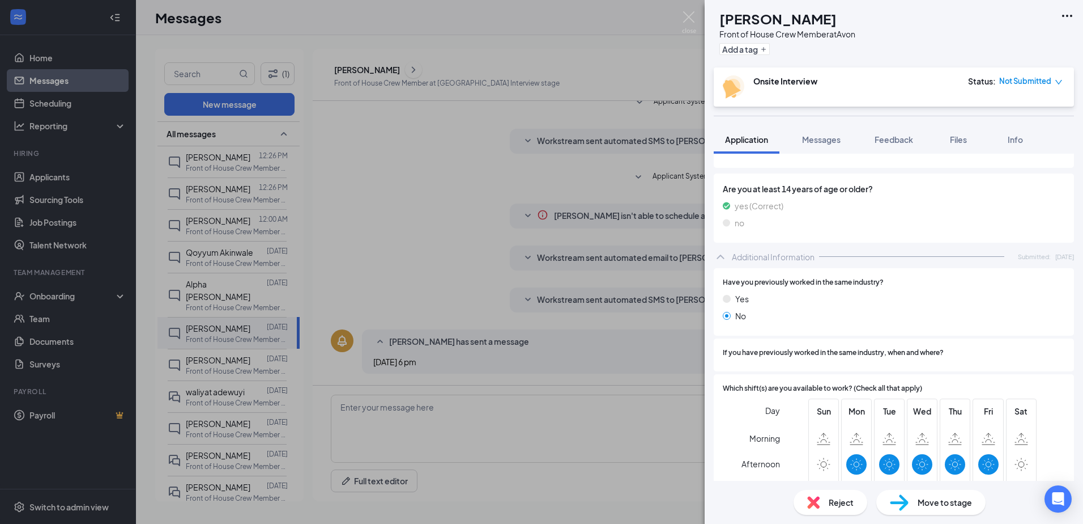
scroll to position [510, 0]
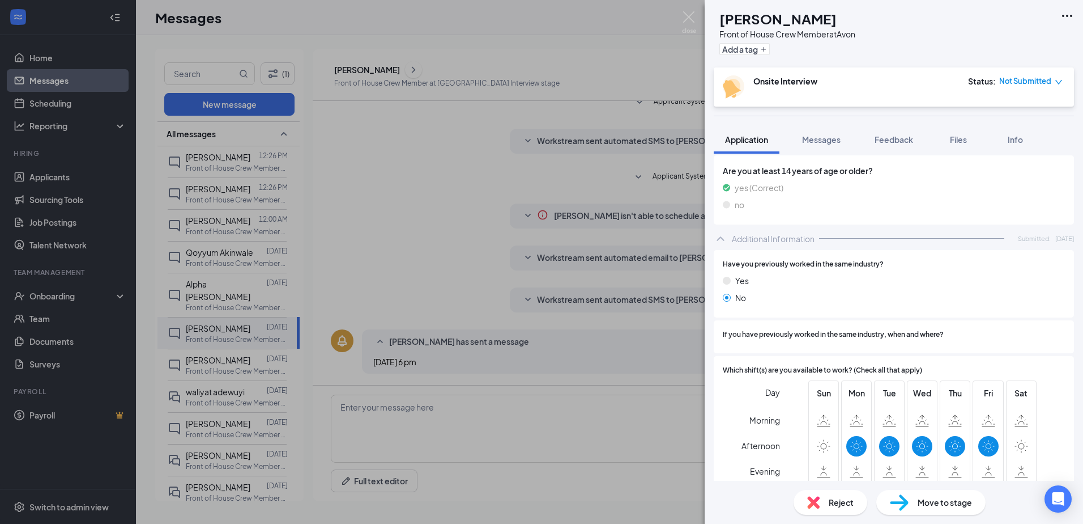
click at [453, 210] on div "NC [PERSON_NAME] Front of House Crew Member at Avon Add a tag Onsite Interview …" at bounding box center [541, 262] width 1083 height 524
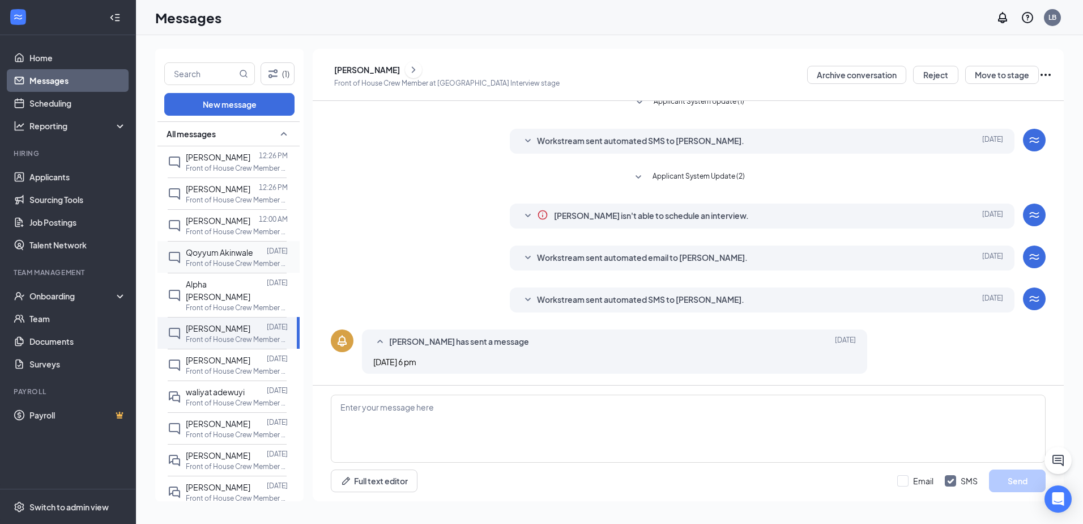
click at [236, 253] on span "Qoyyum Akinwale" at bounding box center [219, 252] width 67 height 10
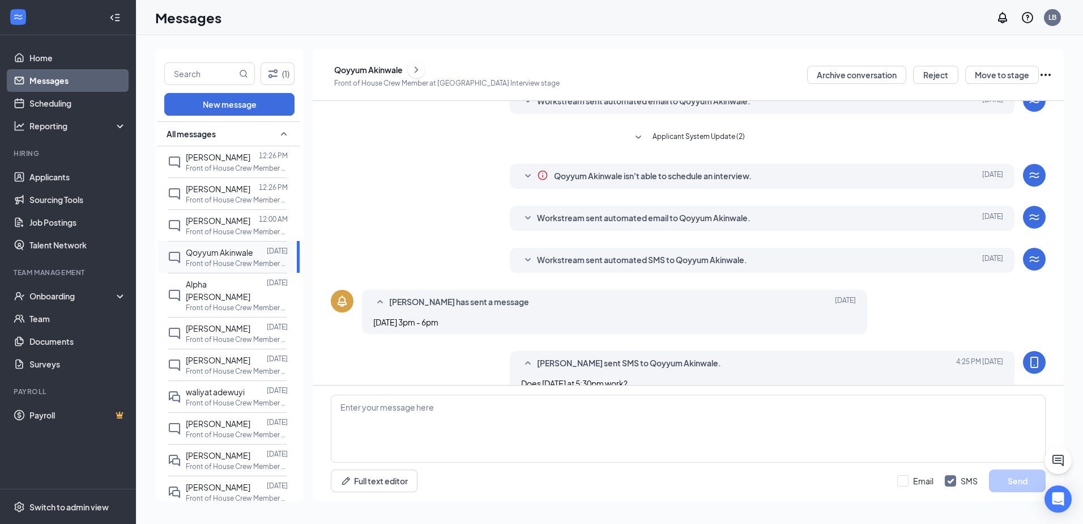
scroll to position [72, 0]
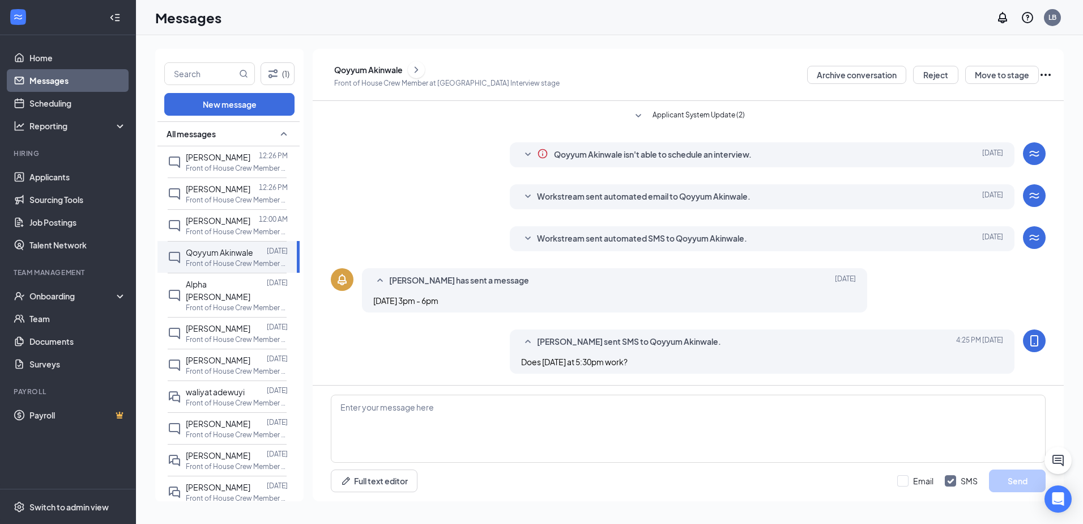
click at [1028, 337] on icon "MobileSms" at bounding box center [1035, 341] width 14 height 14
click at [212, 450] on span "[PERSON_NAME]" at bounding box center [218, 455] width 65 height 10
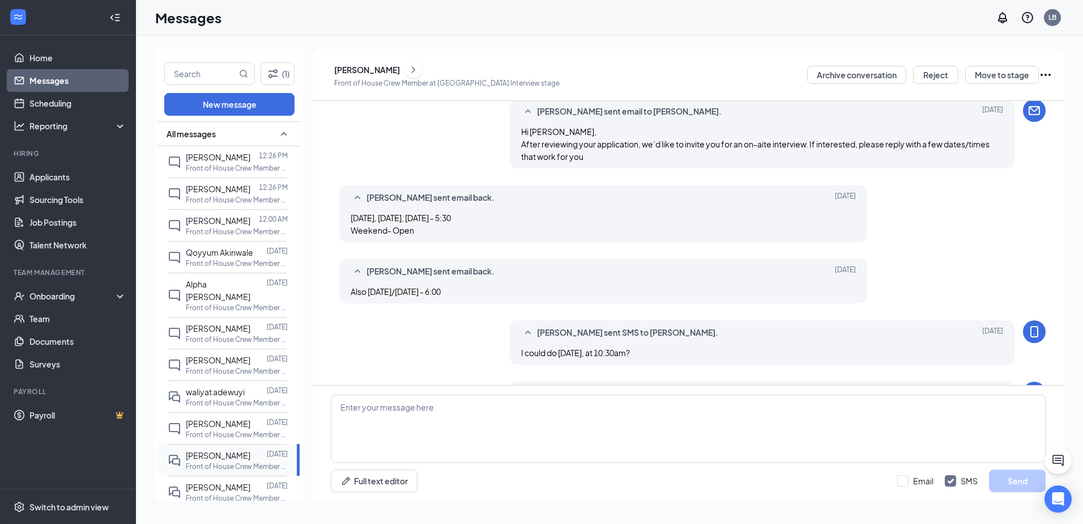
scroll to position [432, 0]
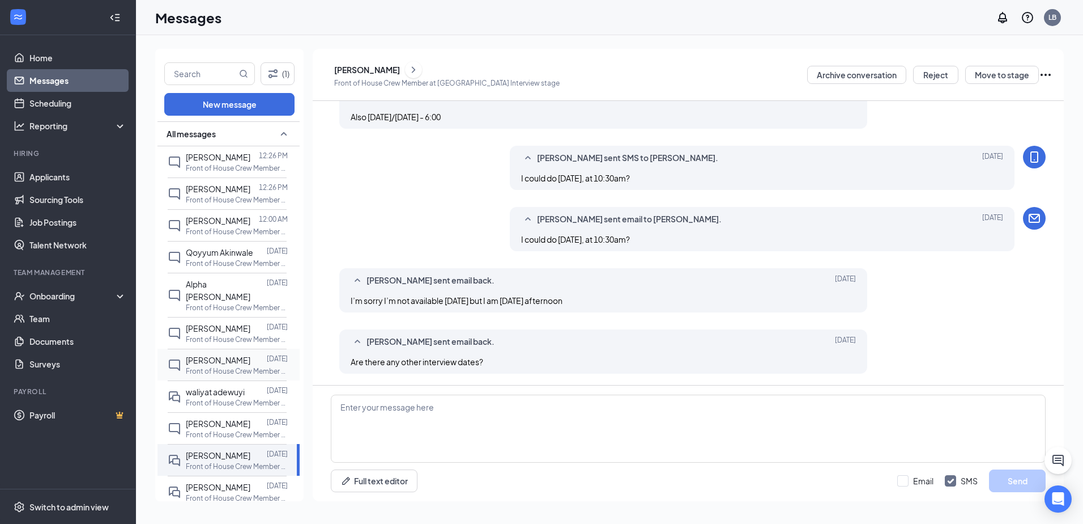
click at [211, 366] on p "Front of House Crew Member at [GEOGRAPHIC_DATA]" at bounding box center [237, 371] width 102 height 10
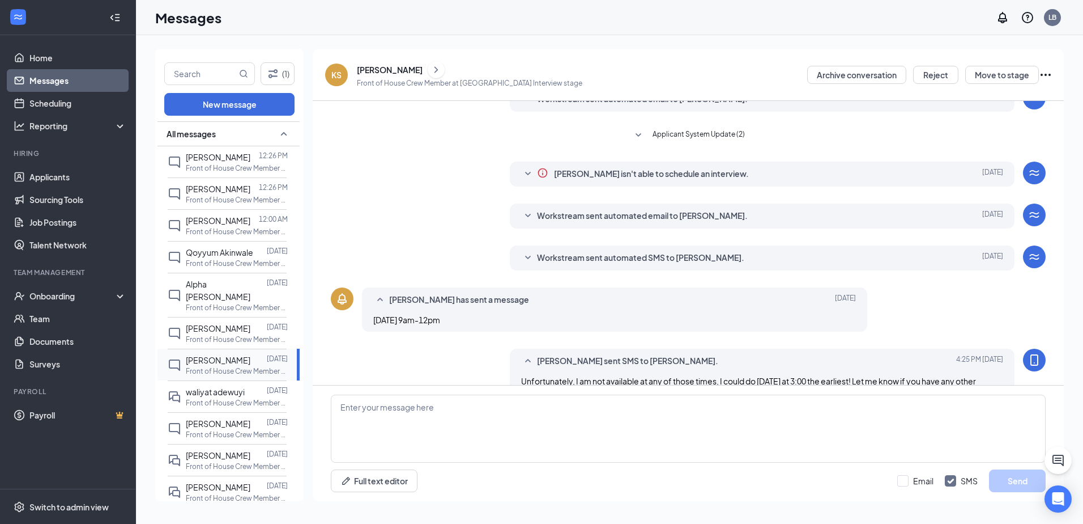
scroll to position [84, 0]
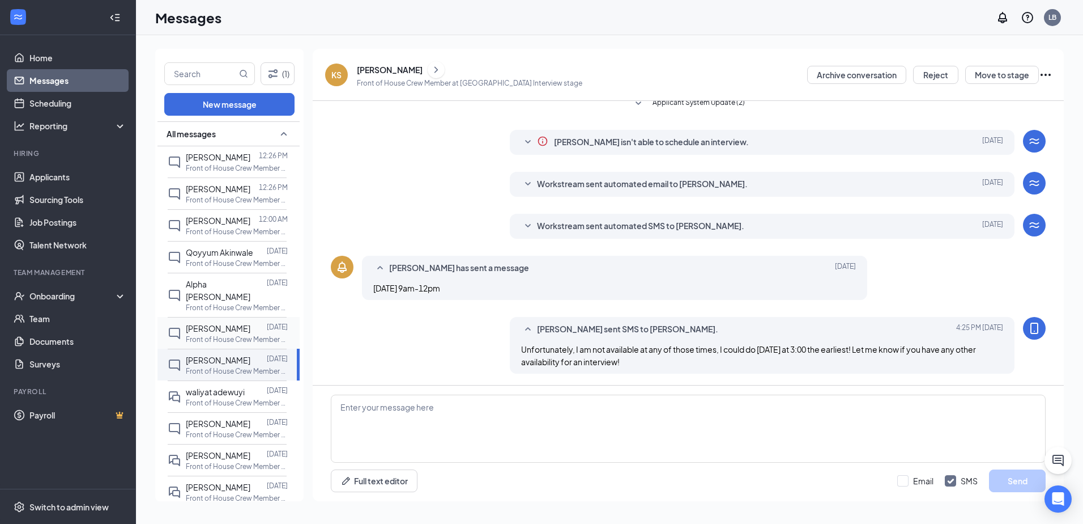
click at [206, 317] on div "[PERSON_NAME] [DATE] Front of House Crew Member at [GEOGRAPHIC_DATA]" at bounding box center [227, 333] width 119 height 32
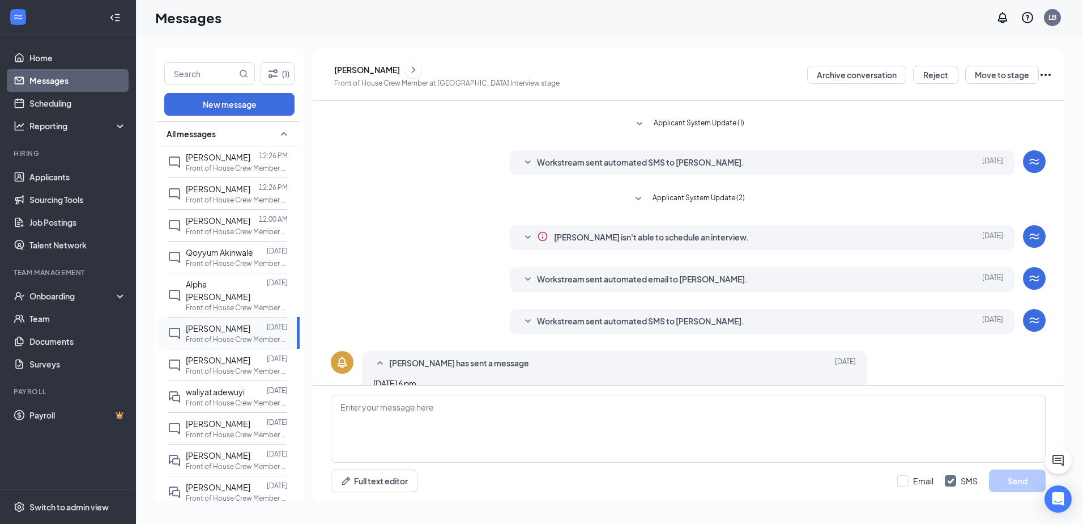
scroll to position [86, 0]
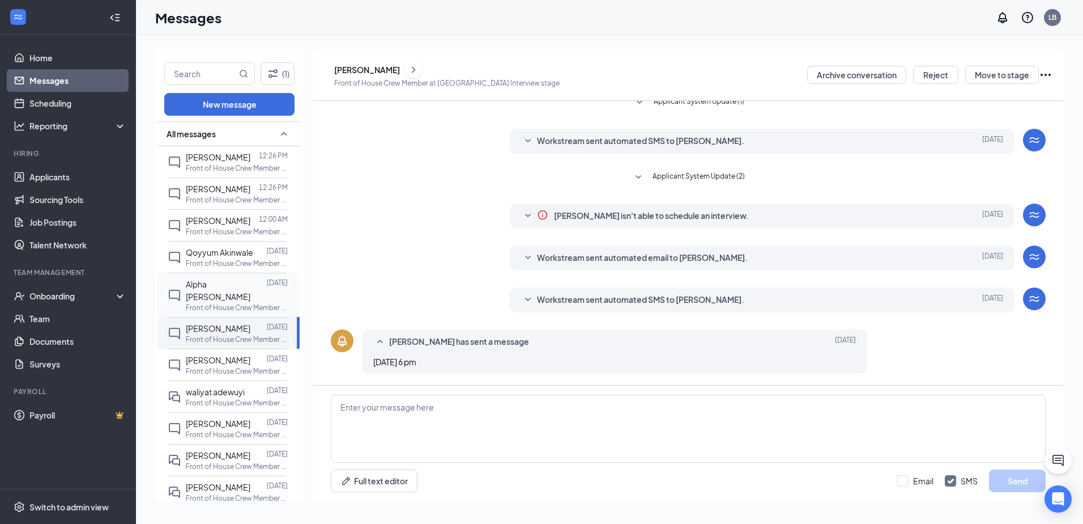
click at [207, 276] on div "Alpha [PERSON_NAME] [DATE] Front of House Crew Member at [GEOGRAPHIC_DATA]" at bounding box center [227, 295] width 119 height 44
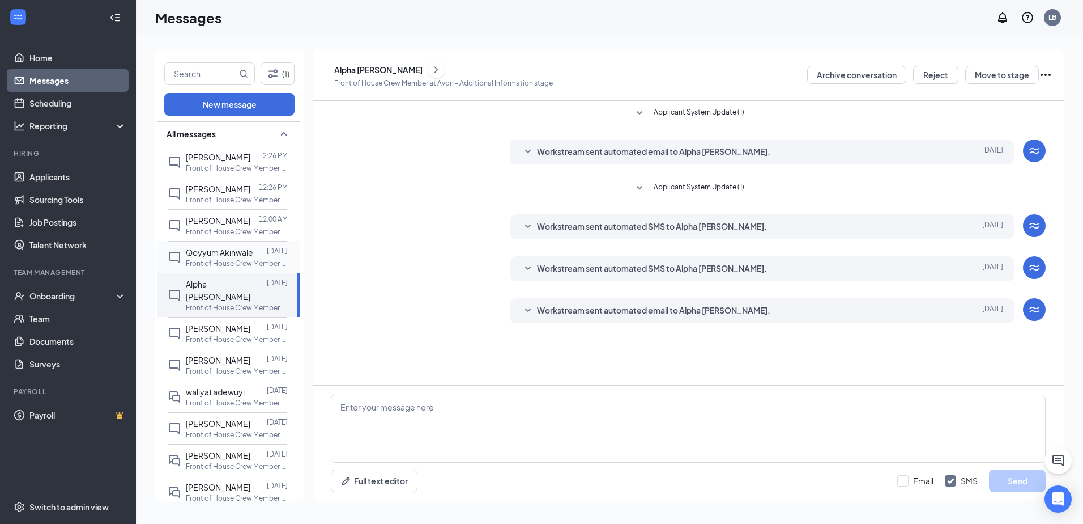
click at [209, 265] on p "Front of House Crew Member at [GEOGRAPHIC_DATA]" at bounding box center [237, 263] width 102 height 10
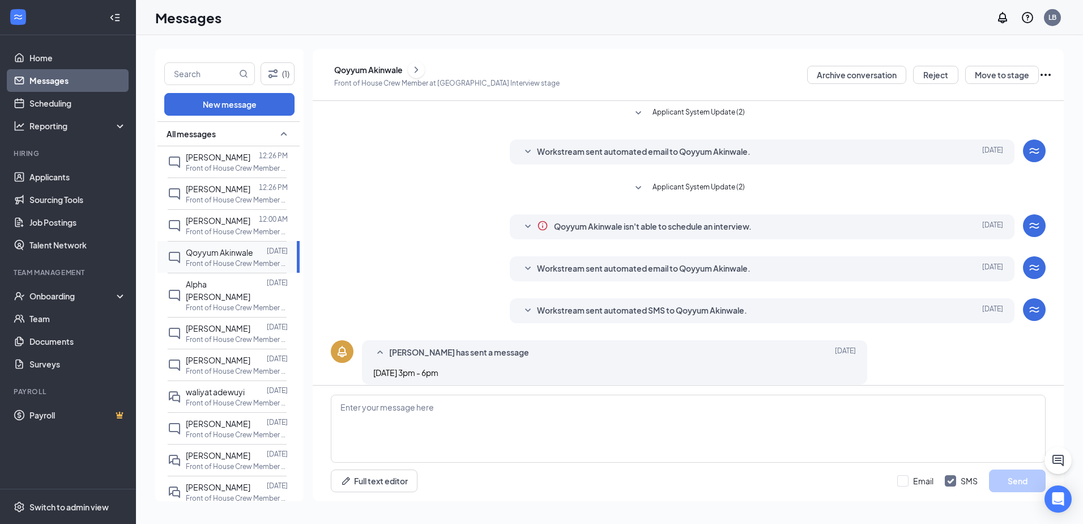
scroll to position [72, 0]
